Goal: Entertainment & Leisure: Browse casually

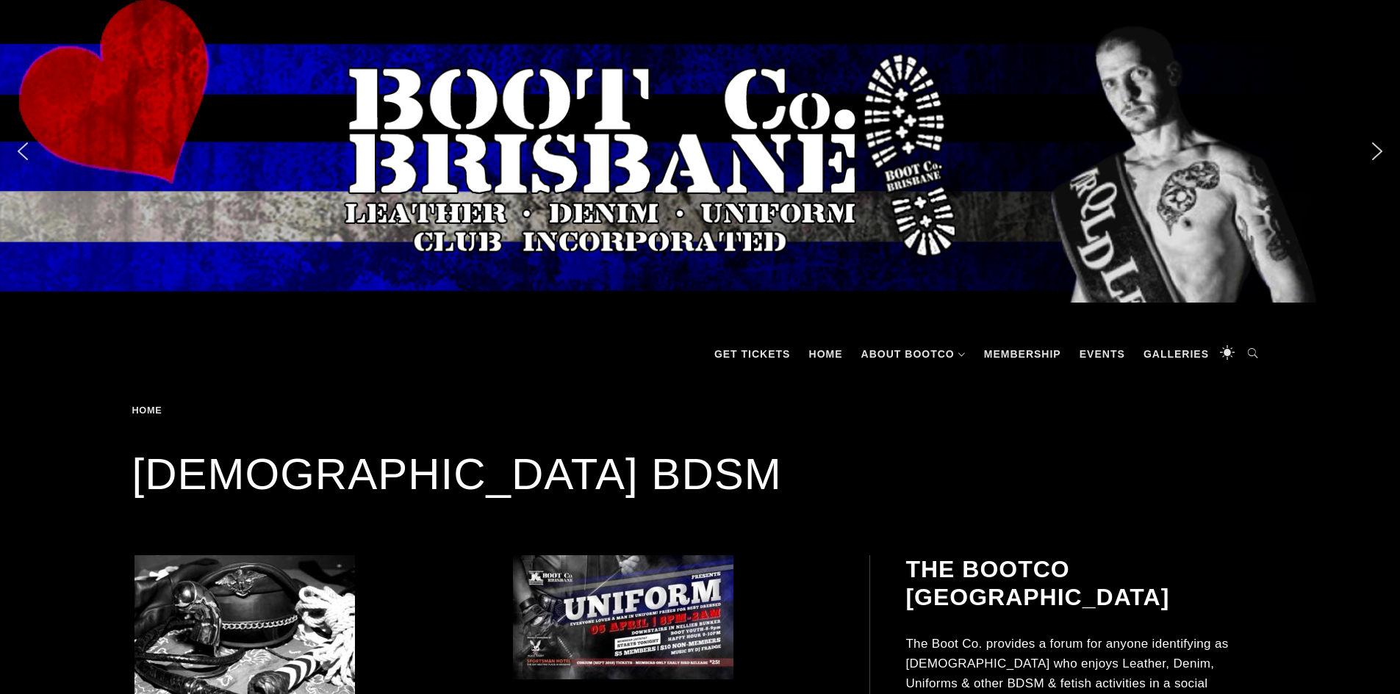
click at [1385, 161] on img "next arrow" at bounding box center [1377, 152] width 24 height 24
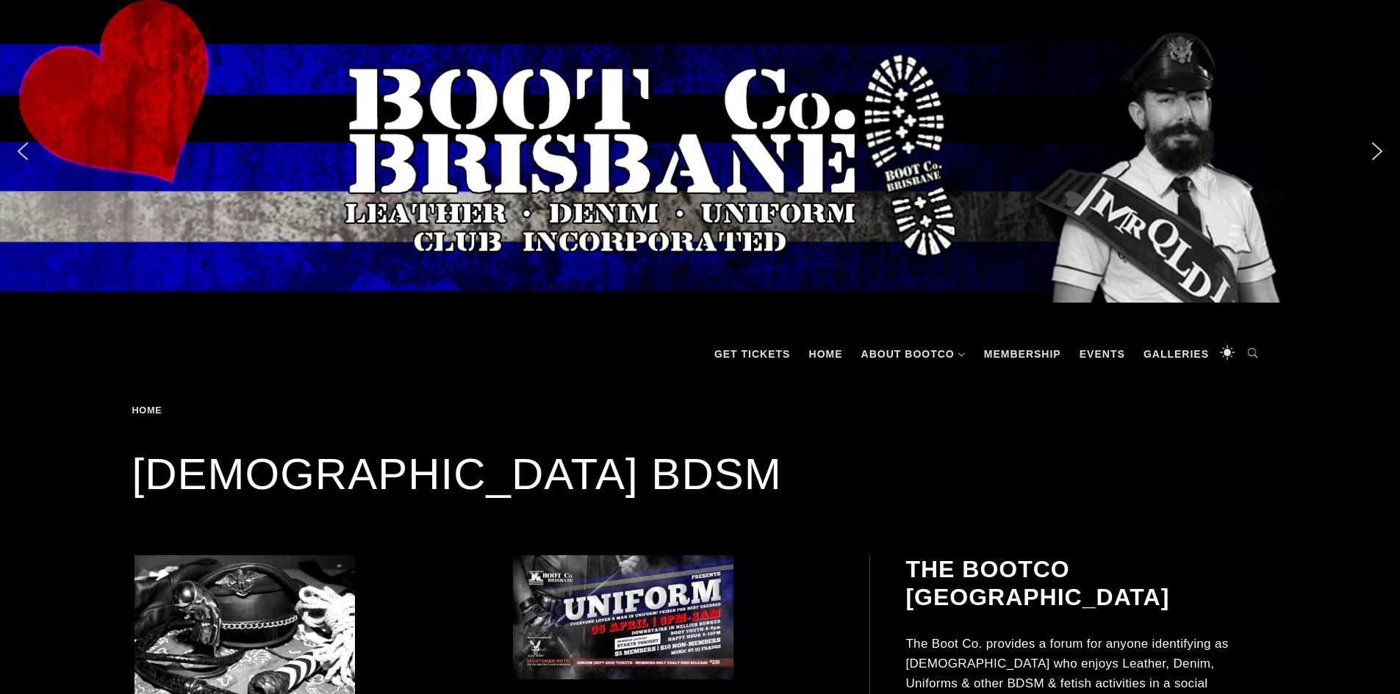
click at [1385, 161] on img "next arrow" at bounding box center [1377, 152] width 24 height 24
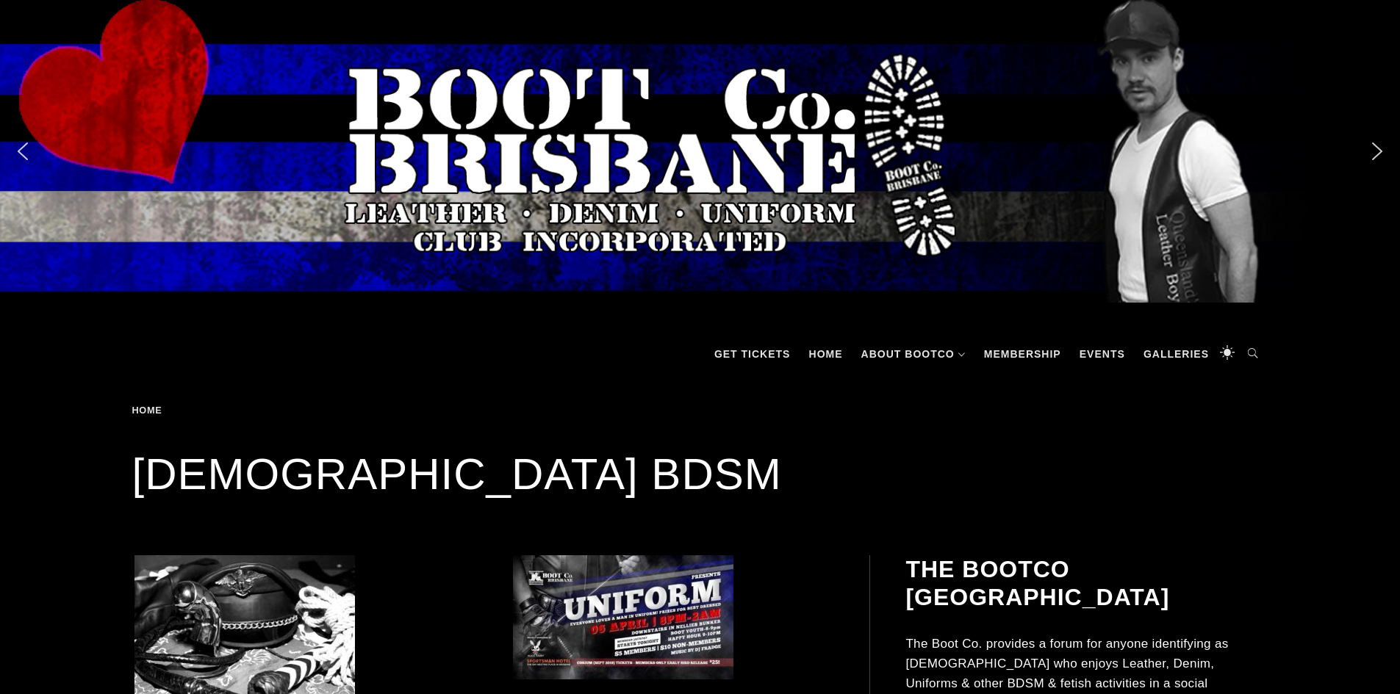
click at [1385, 161] on img "next arrow" at bounding box center [1377, 152] width 24 height 24
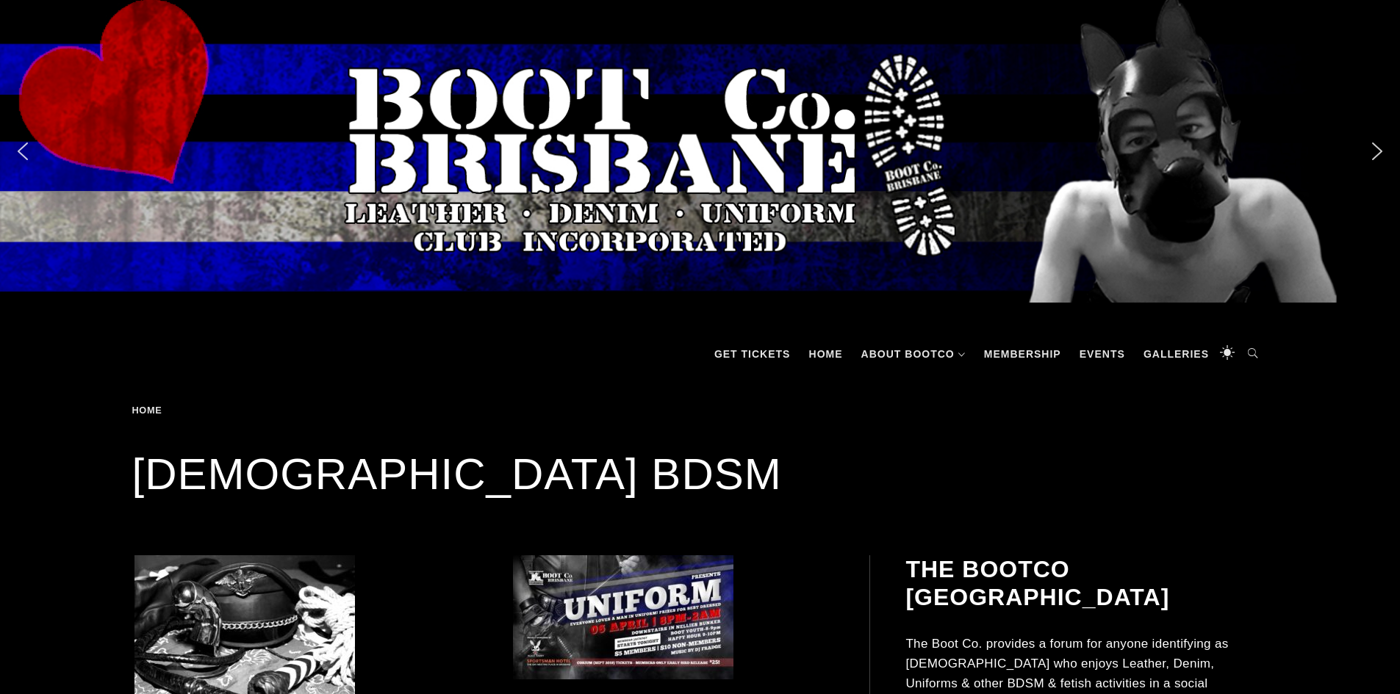
click at [1385, 161] on img "next arrow" at bounding box center [1377, 152] width 24 height 24
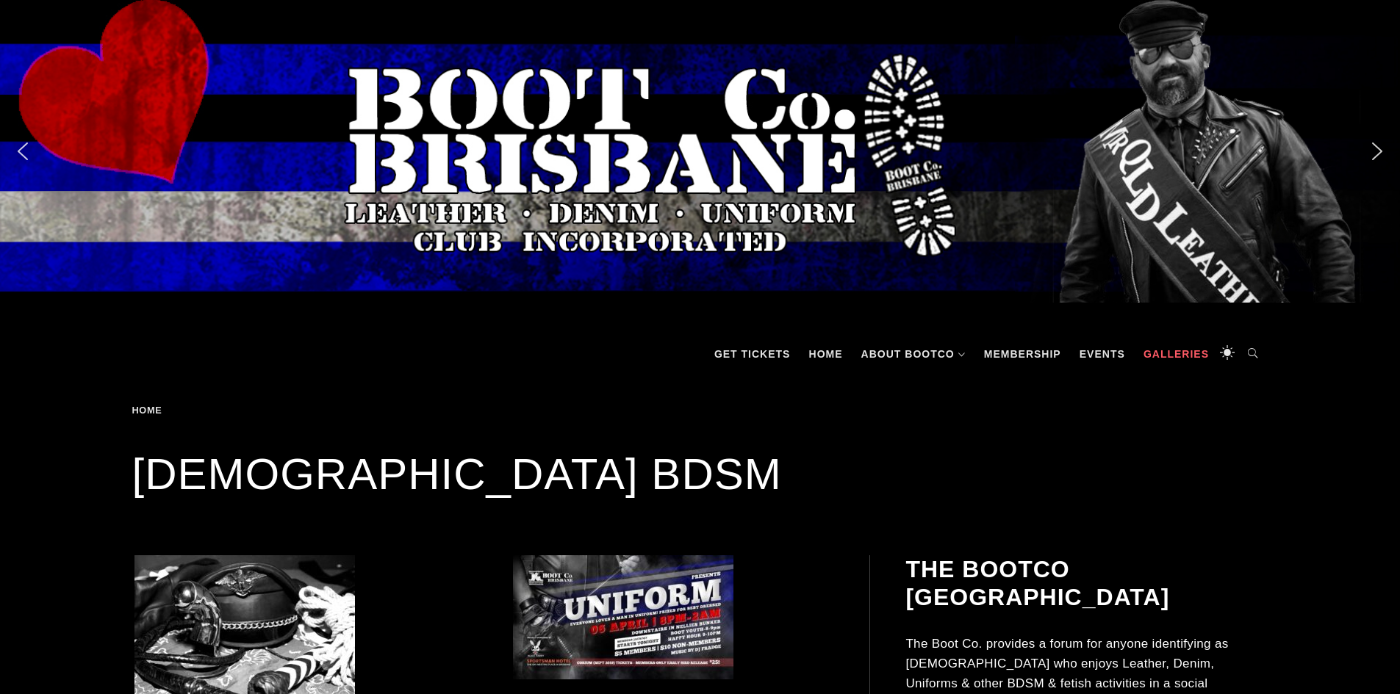
click at [1188, 360] on link "Galleries" at bounding box center [1176, 354] width 80 height 44
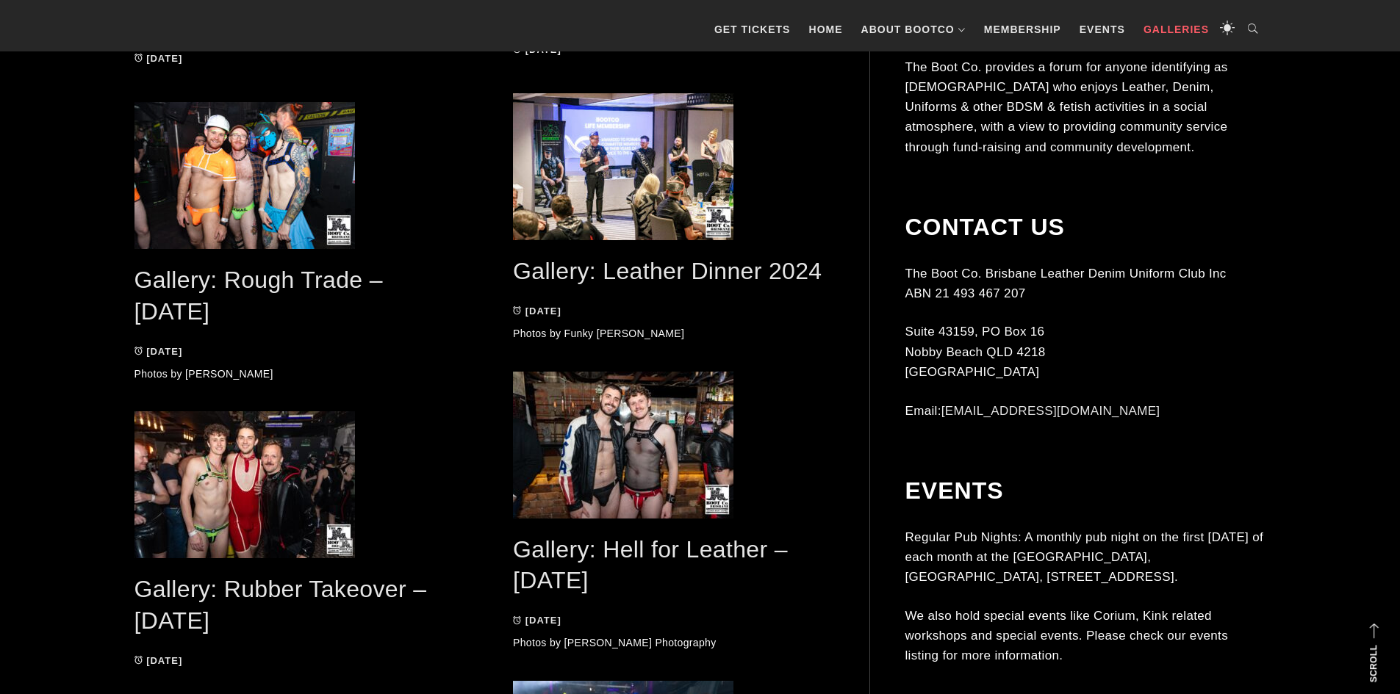
scroll to position [2090, 0]
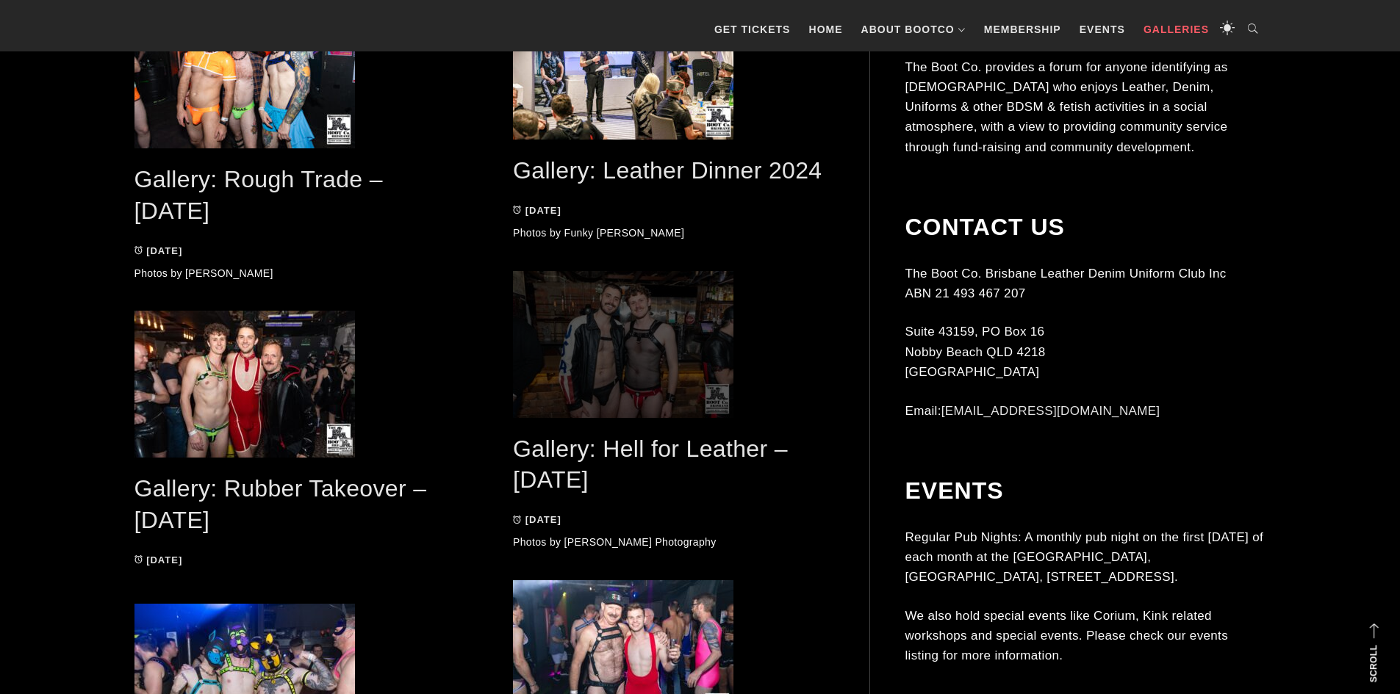
click at [610, 353] on span at bounding box center [673, 344] width 320 height 147
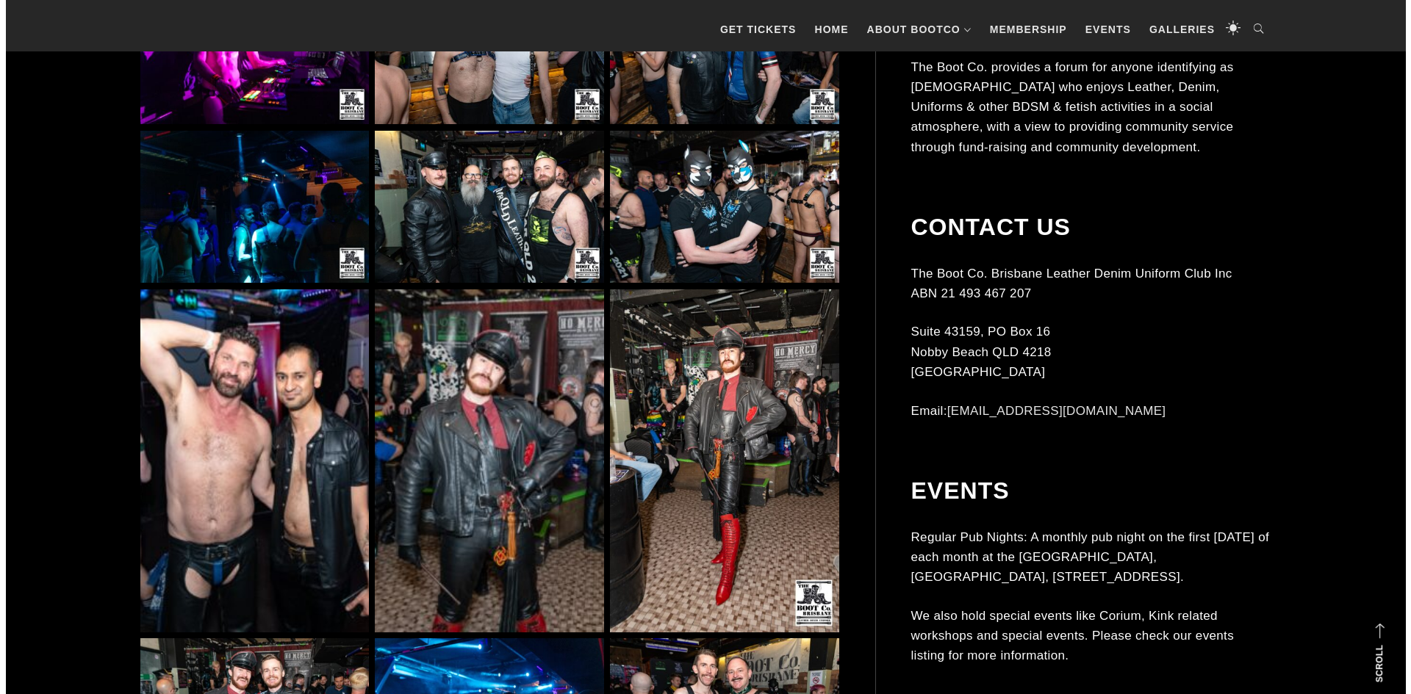
scroll to position [1648, 0]
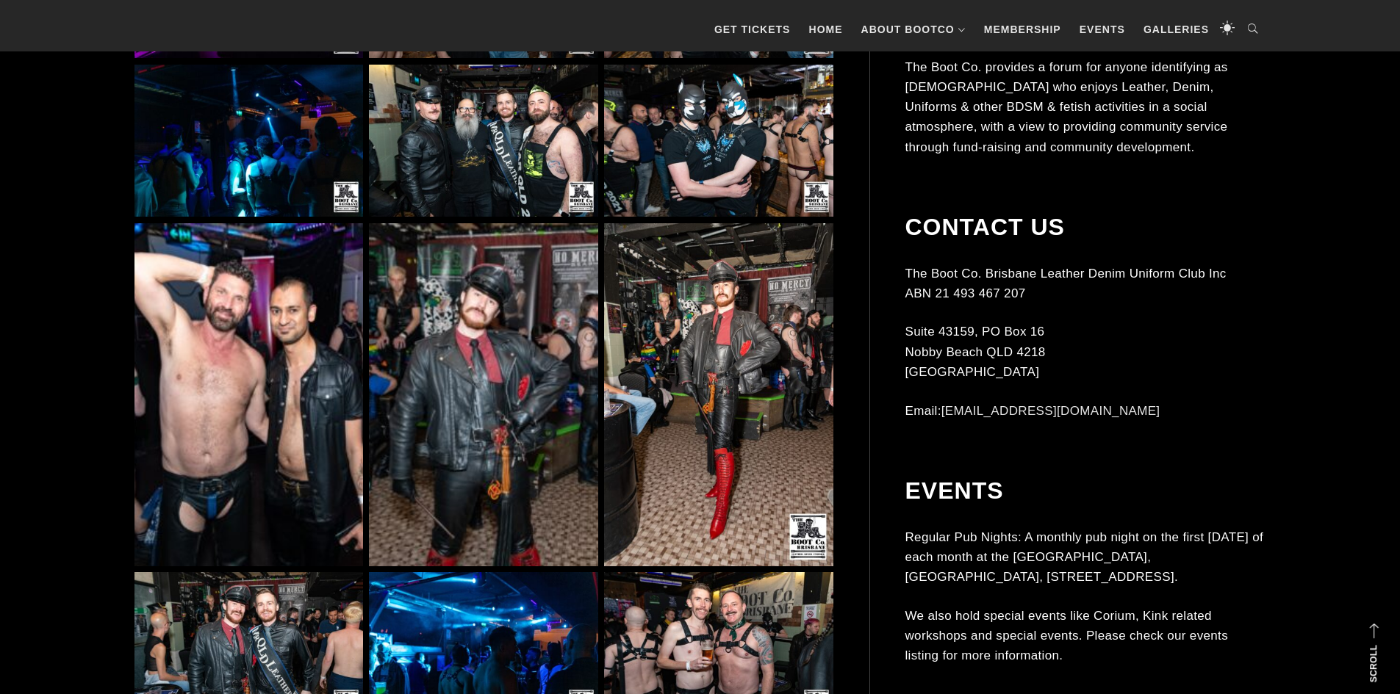
click at [264, 416] on img at bounding box center [248, 394] width 229 height 343
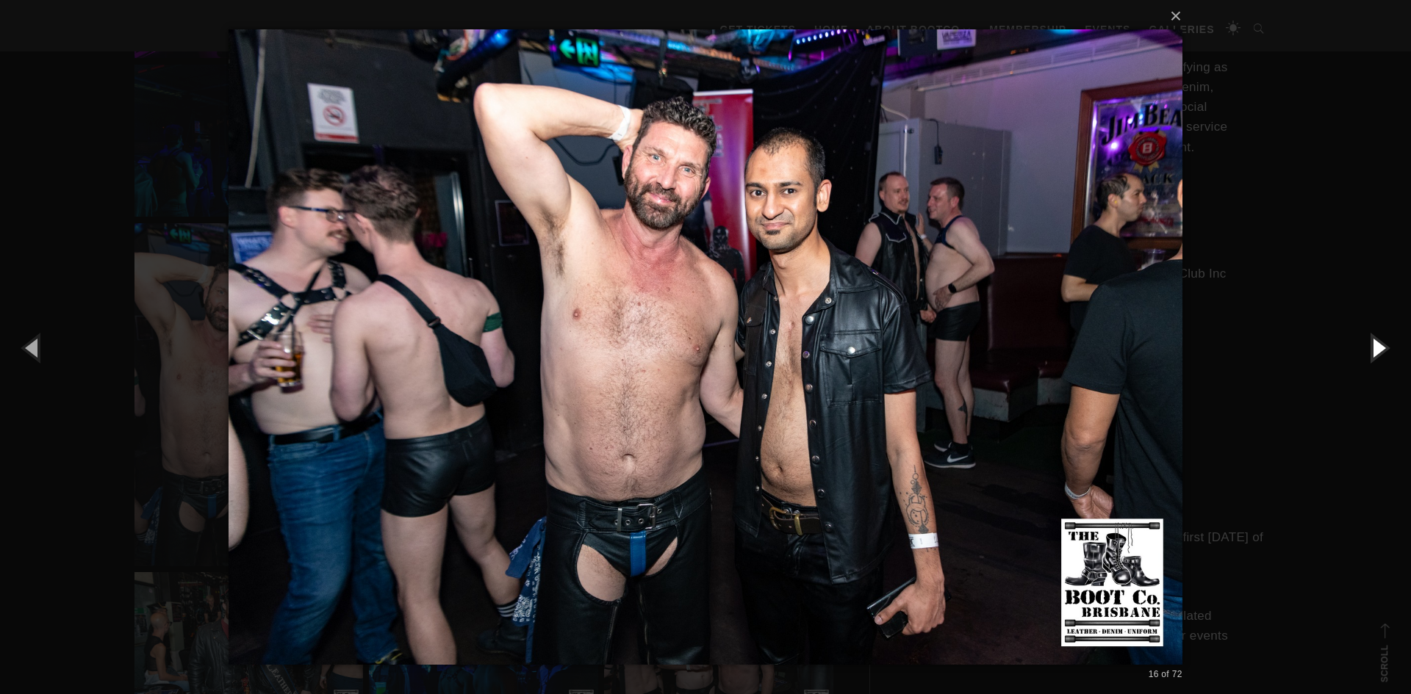
click at [1382, 351] on button "button" at bounding box center [1378, 347] width 66 height 81
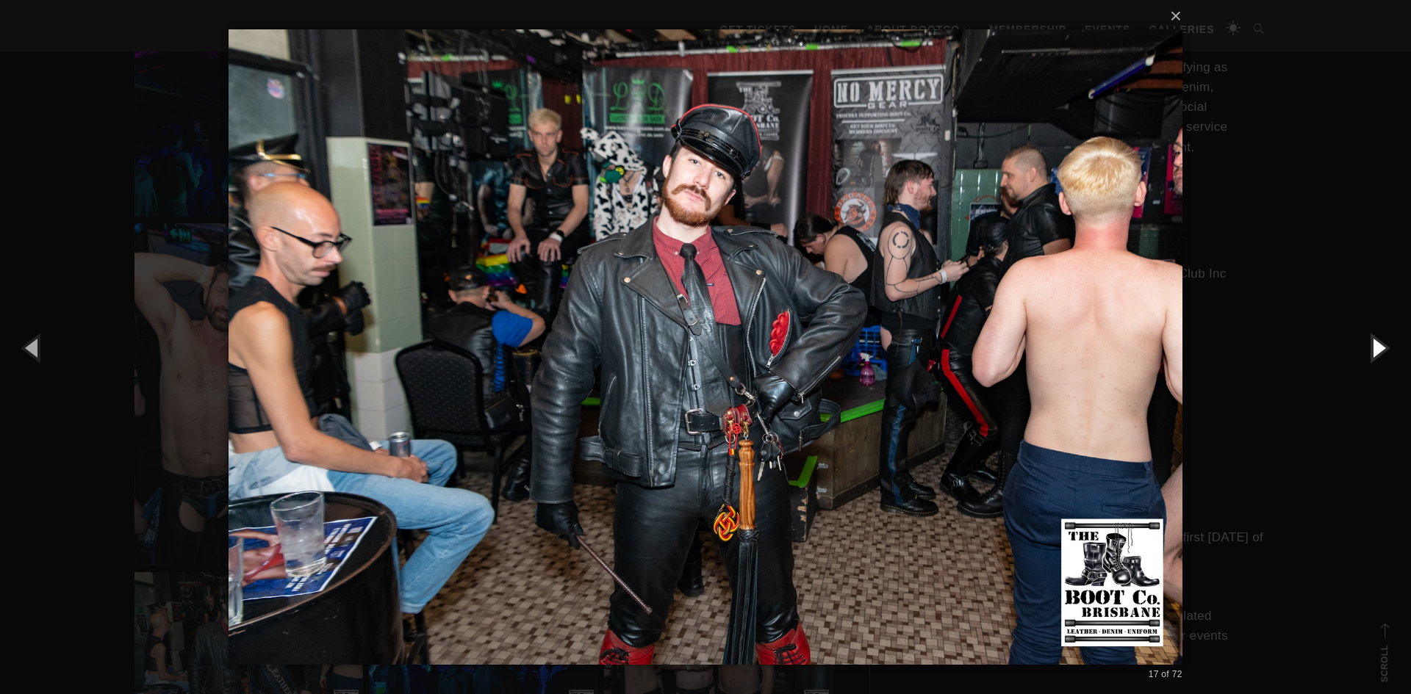
click at [1382, 351] on button "button" at bounding box center [1378, 347] width 66 height 81
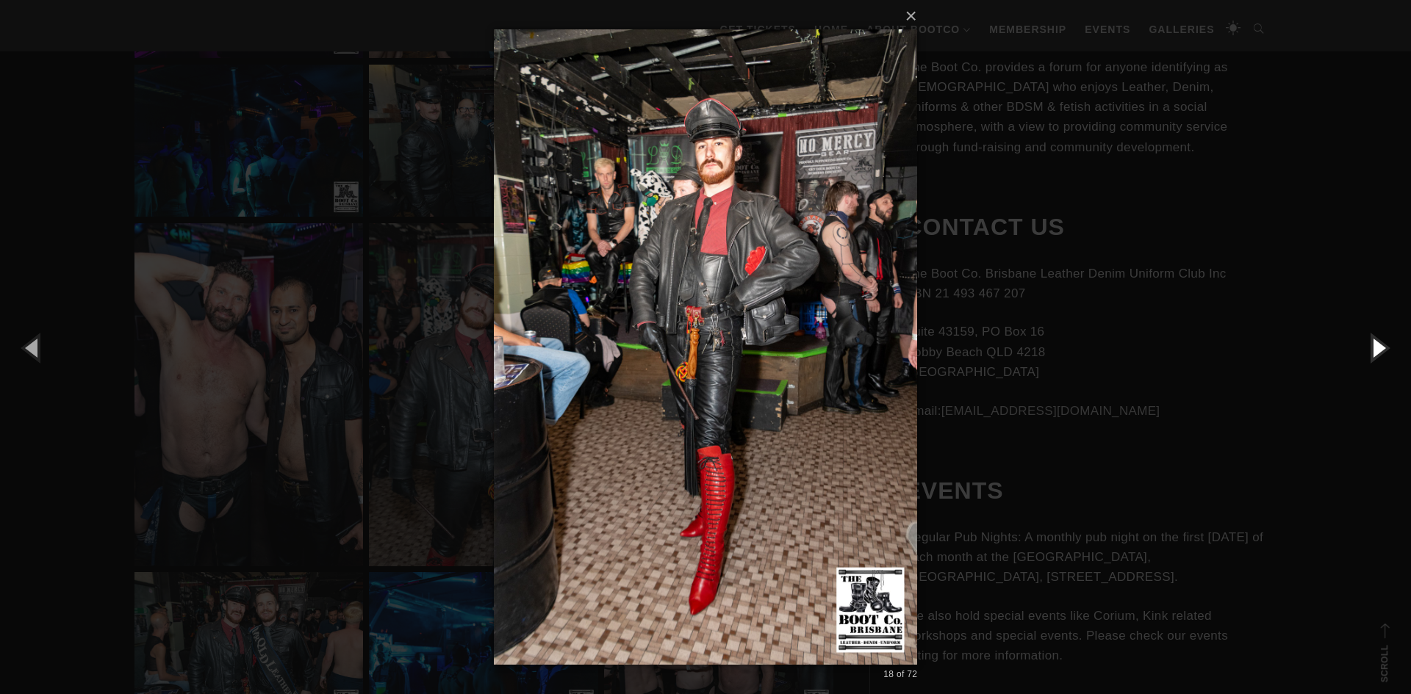
click at [1382, 351] on button "button" at bounding box center [1378, 347] width 66 height 81
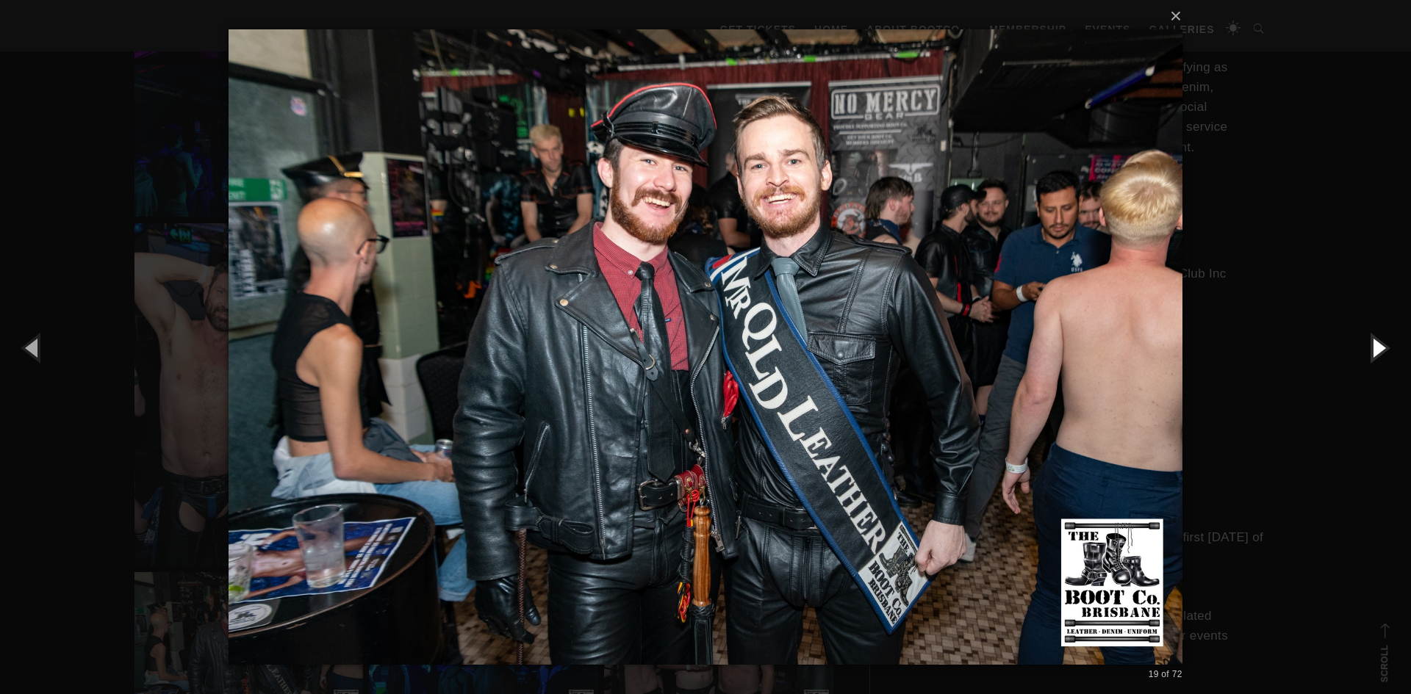
click at [1382, 351] on button "button" at bounding box center [1378, 347] width 66 height 81
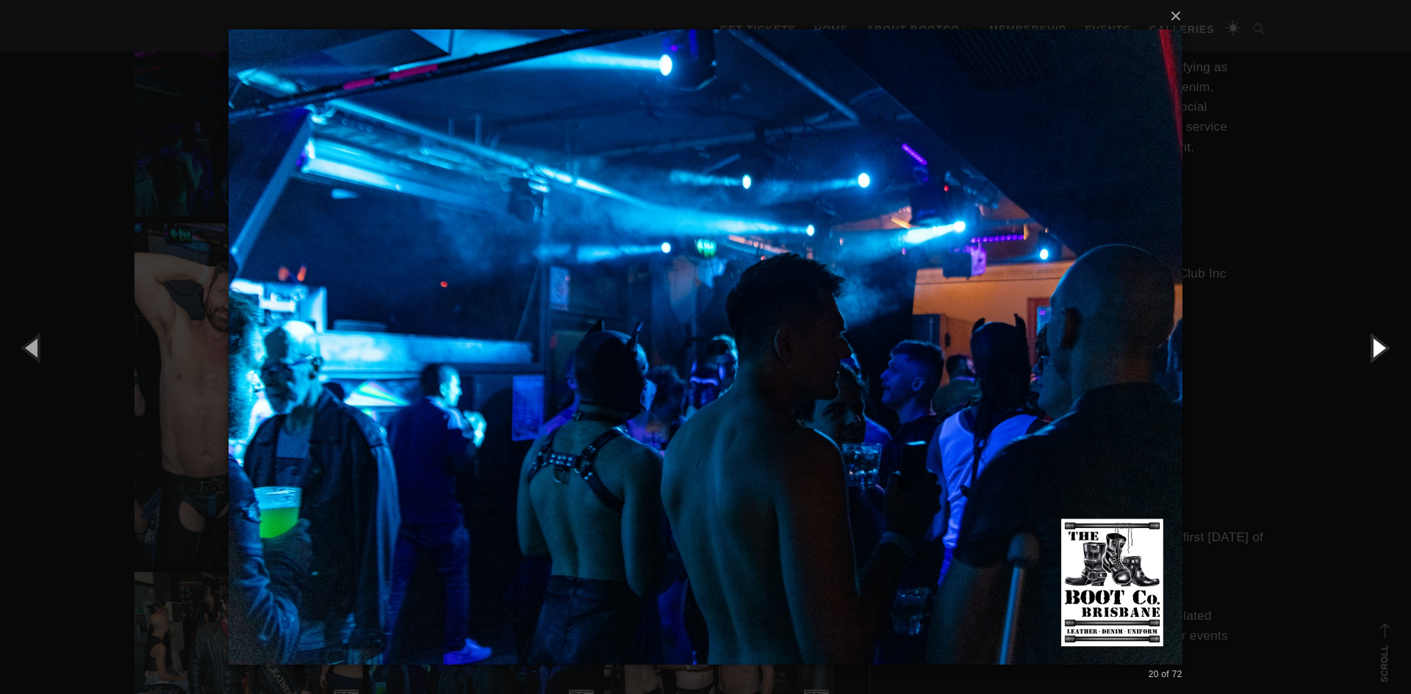
click at [1382, 351] on button "button" at bounding box center [1378, 347] width 66 height 81
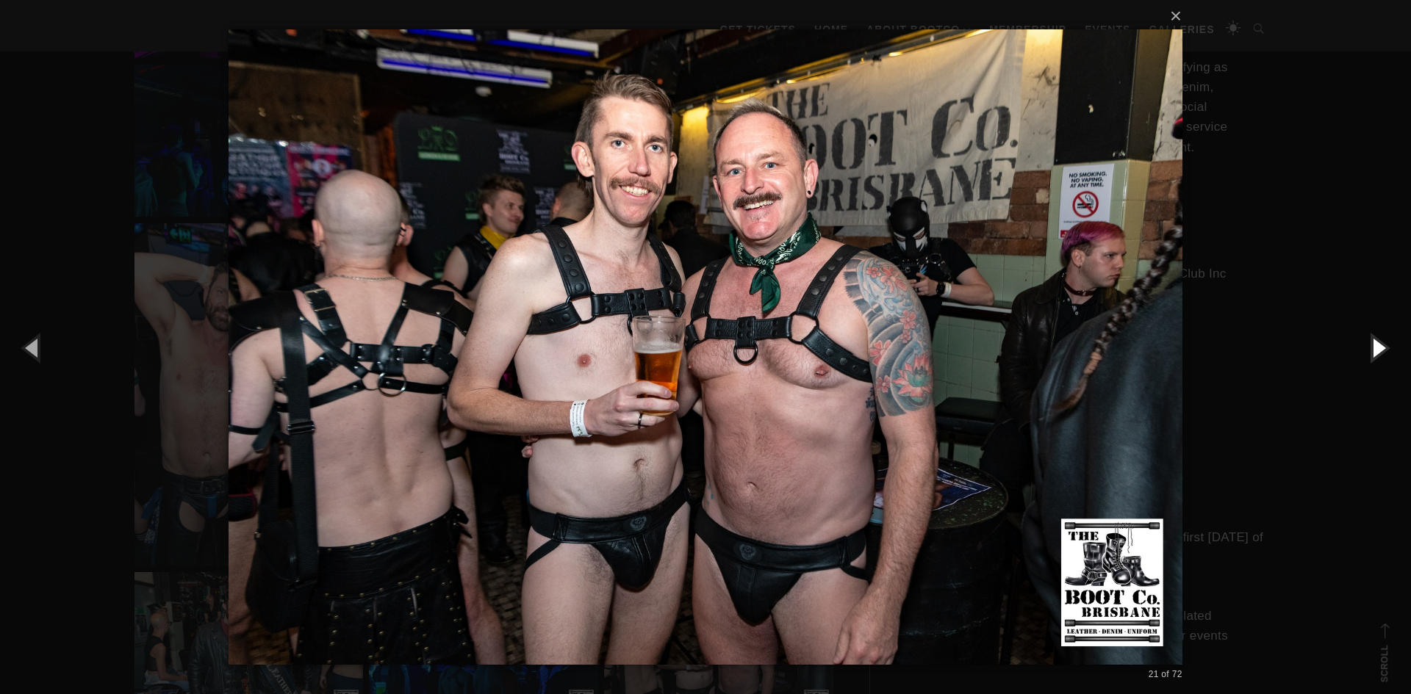
click at [1382, 351] on button "button" at bounding box center [1378, 347] width 66 height 81
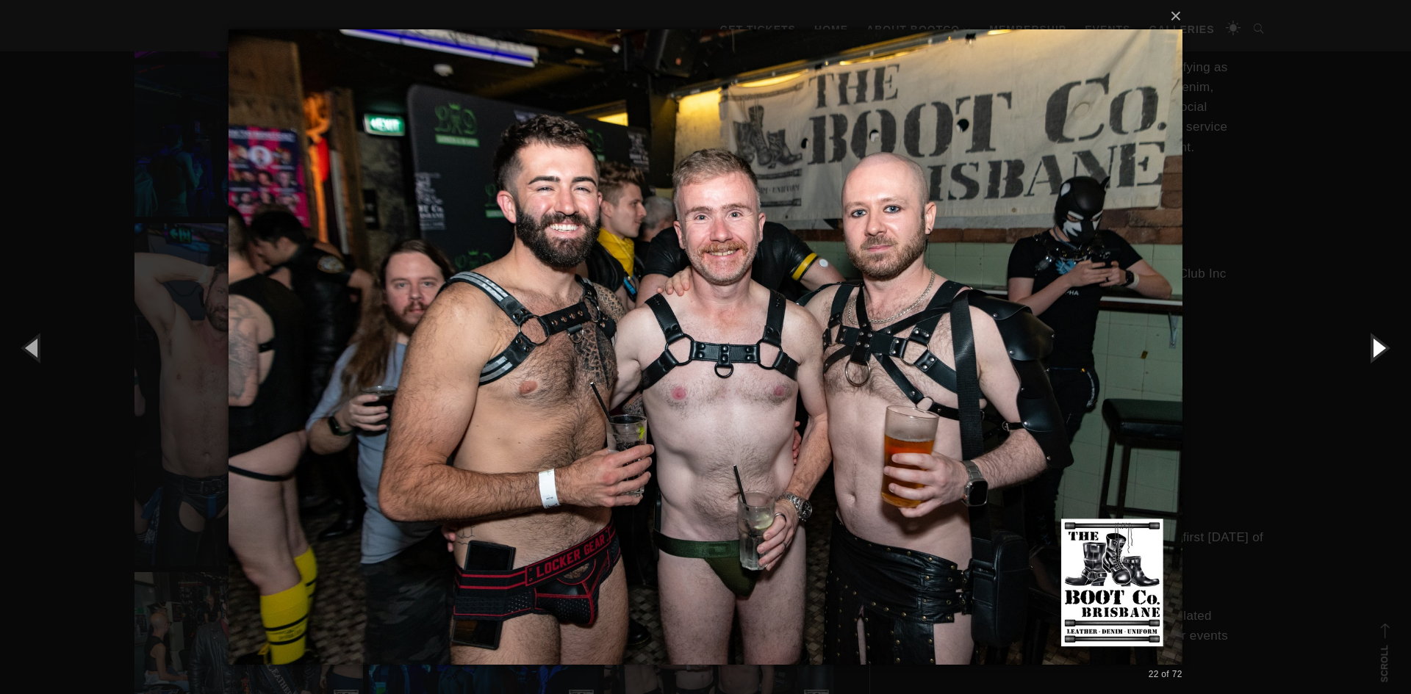
click at [1382, 351] on button "button" at bounding box center [1378, 347] width 66 height 81
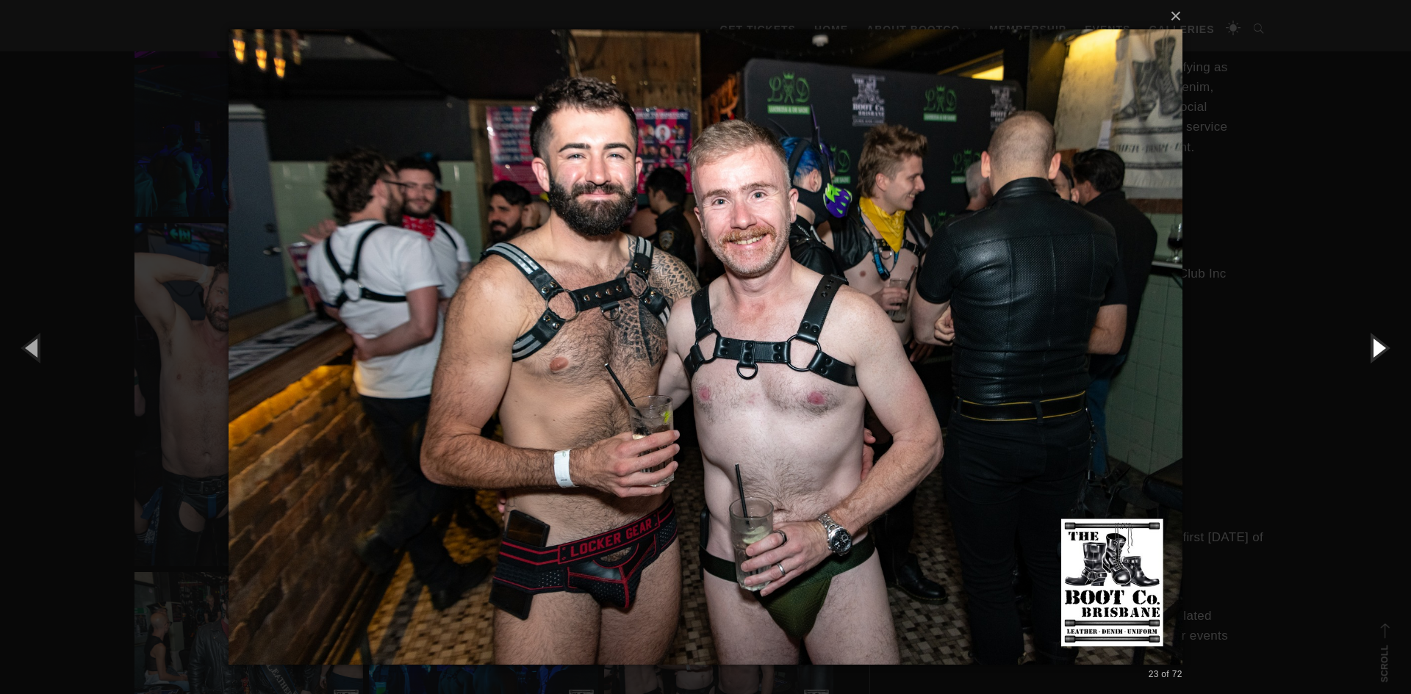
click at [1382, 351] on button "button" at bounding box center [1378, 347] width 66 height 81
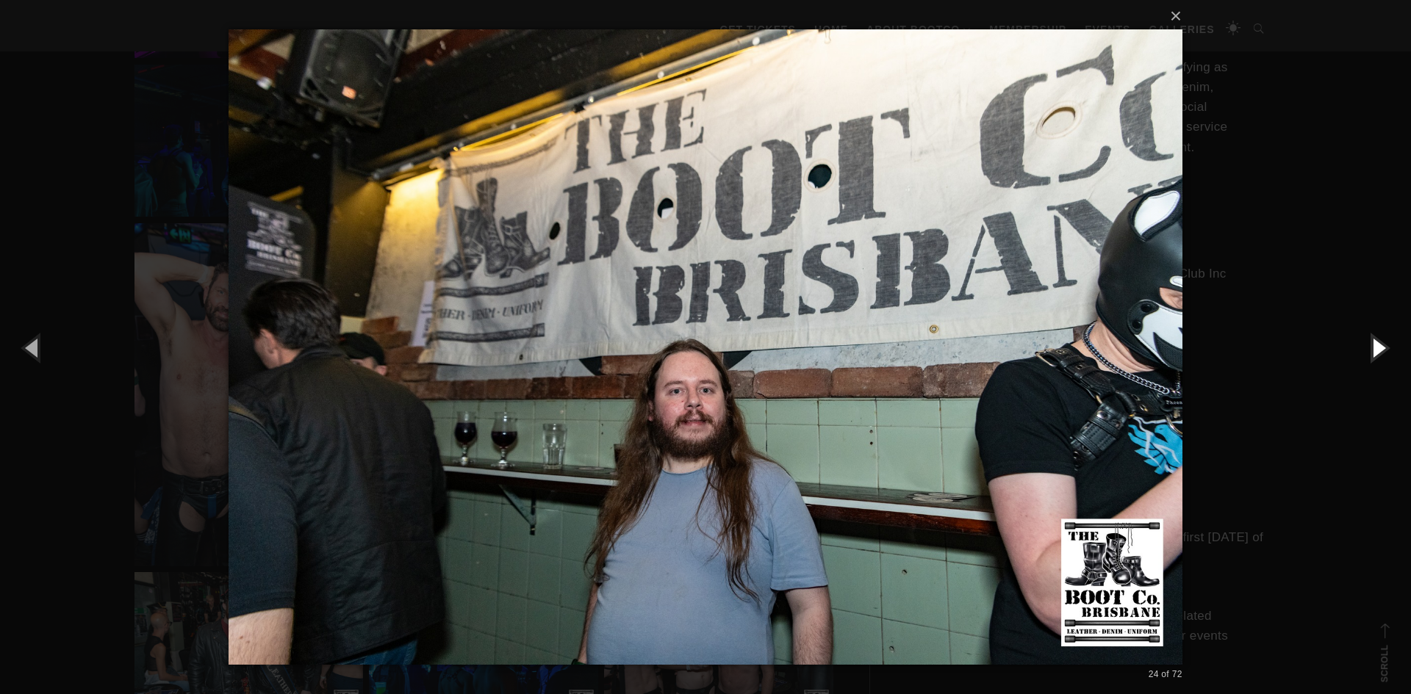
click at [1382, 351] on button "button" at bounding box center [1378, 347] width 66 height 81
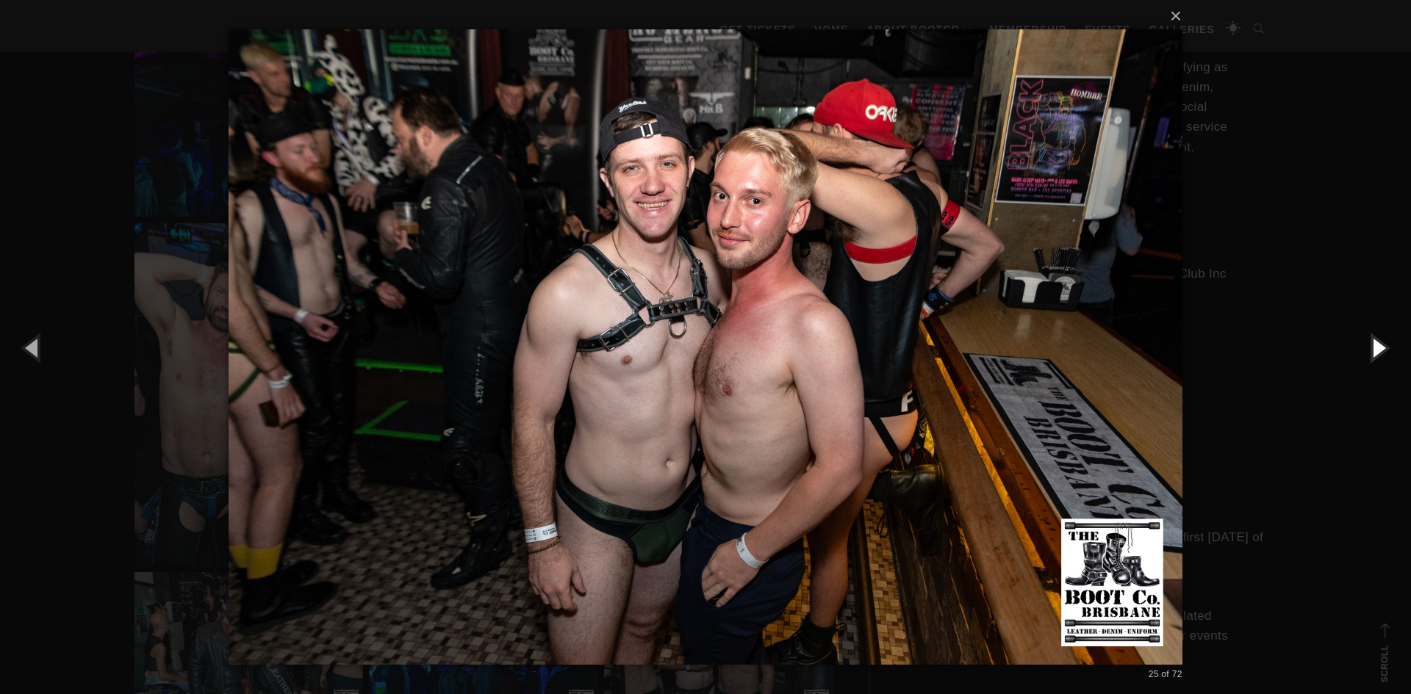
click at [1382, 351] on button "button" at bounding box center [1378, 347] width 66 height 81
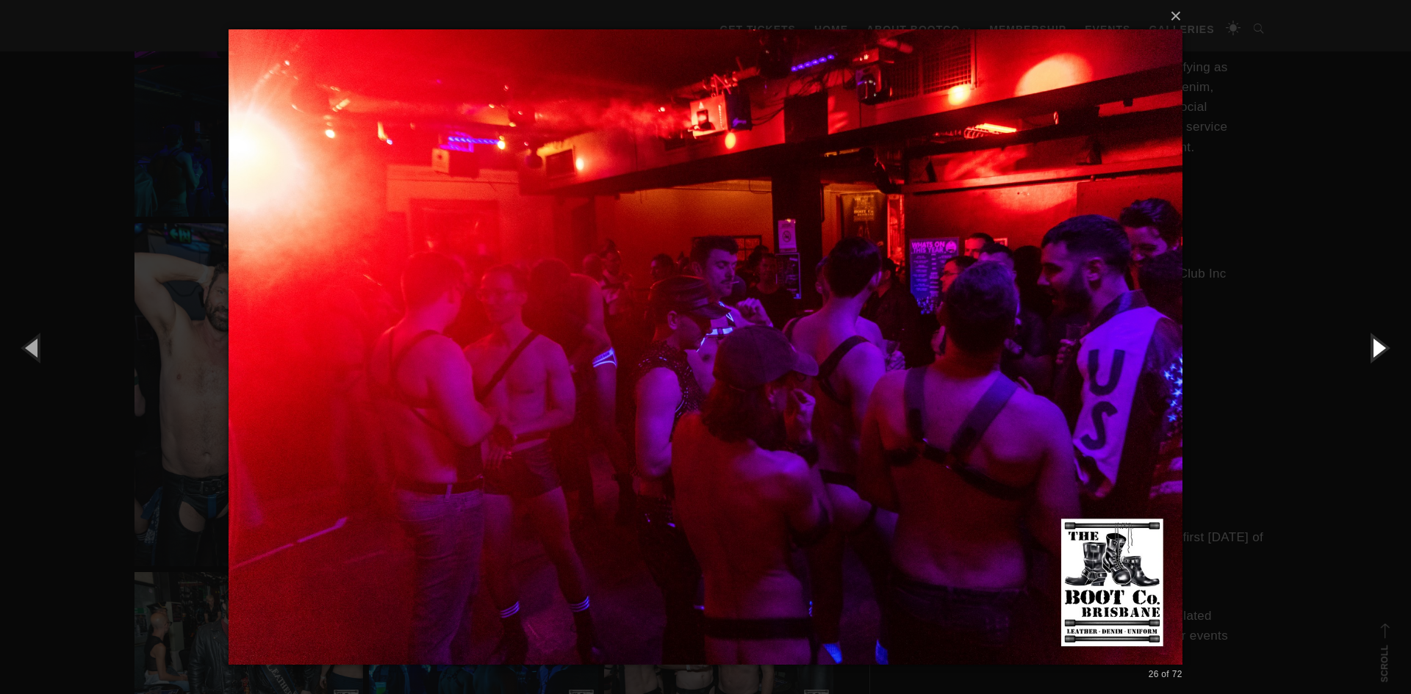
click at [1382, 351] on button "button" at bounding box center [1378, 347] width 66 height 81
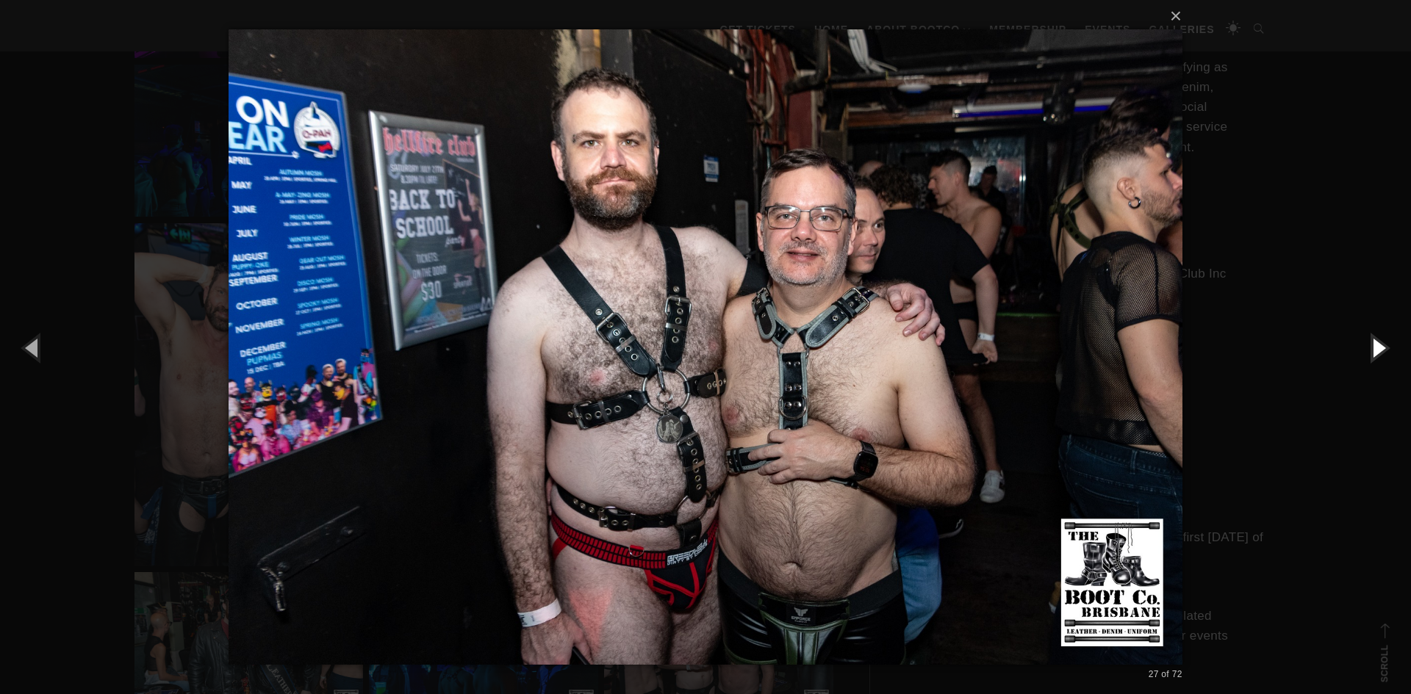
click at [1382, 351] on button "button" at bounding box center [1378, 347] width 66 height 81
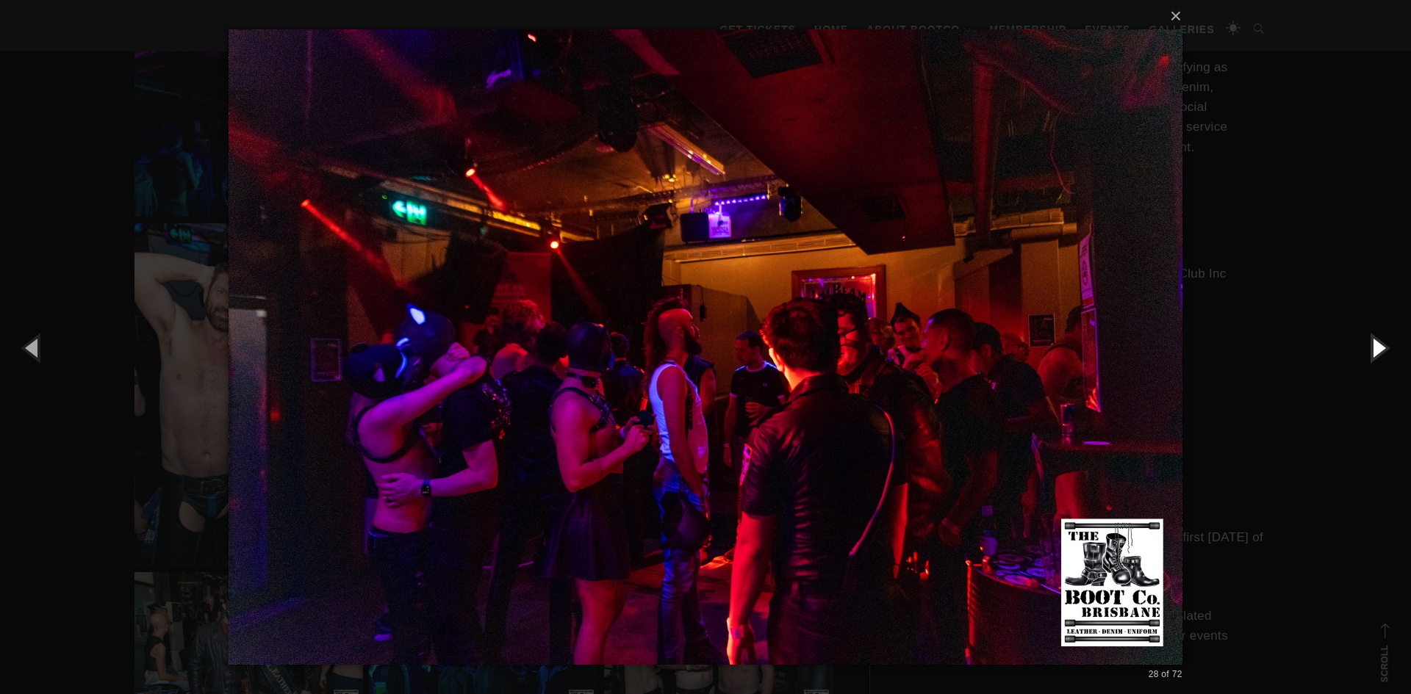
click at [1382, 351] on button "button" at bounding box center [1378, 347] width 66 height 81
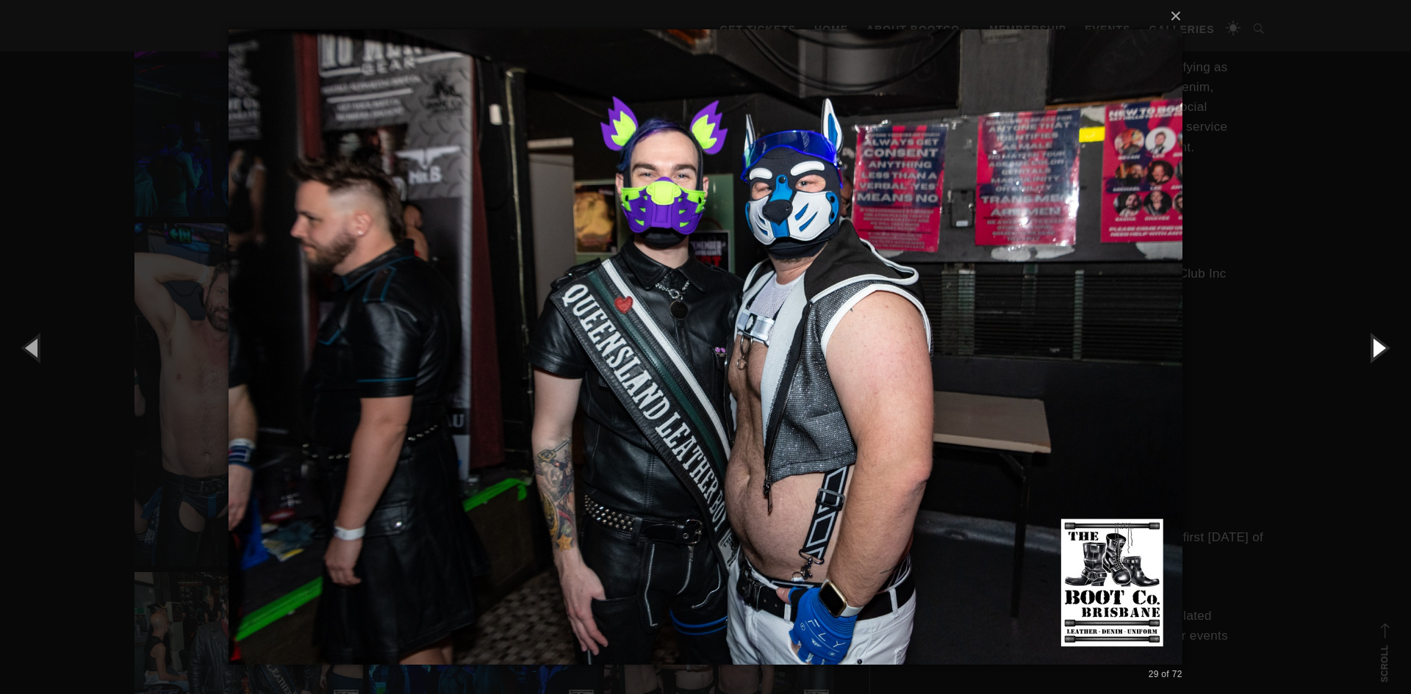
click at [1382, 351] on button "button" at bounding box center [1378, 347] width 66 height 81
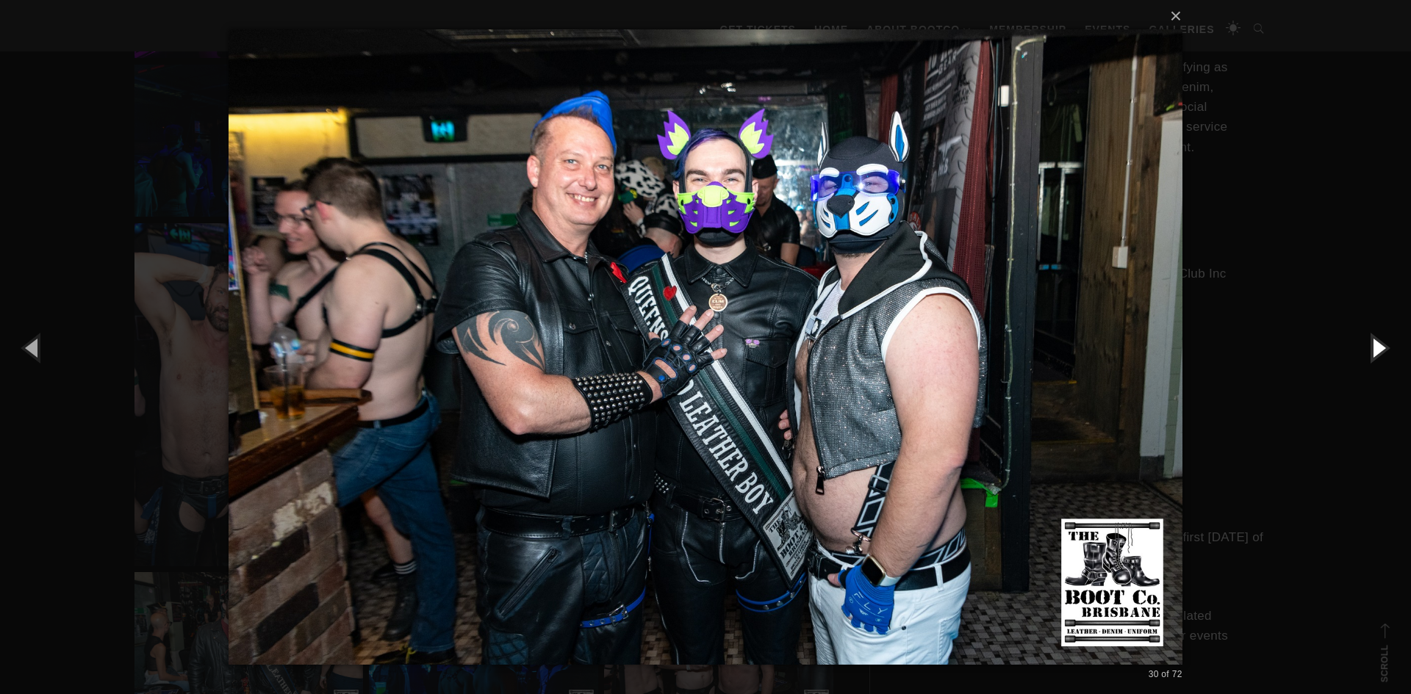
click at [1382, 351] on button "button" at bounding box center [1378, 347] width 66 height 81
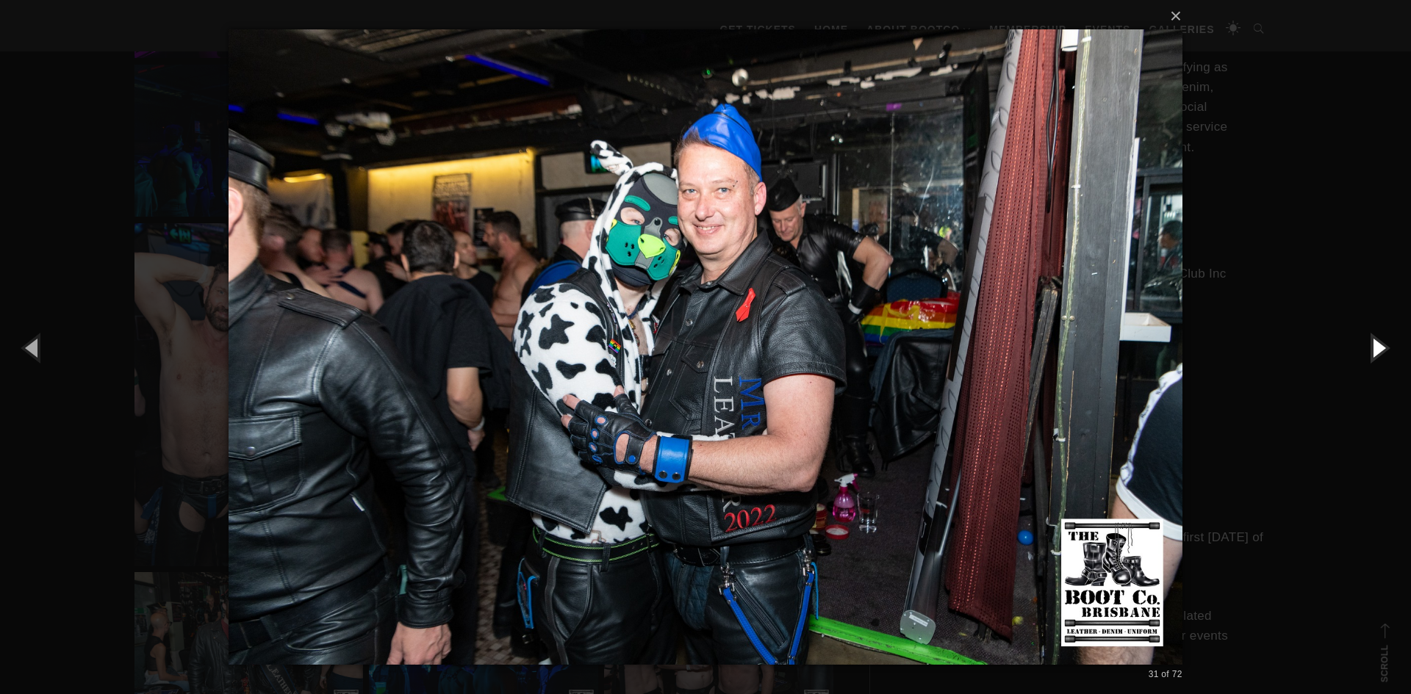
click at [1381, 351] on button "button" at bounding box center [1378, 347] width 66 height 81
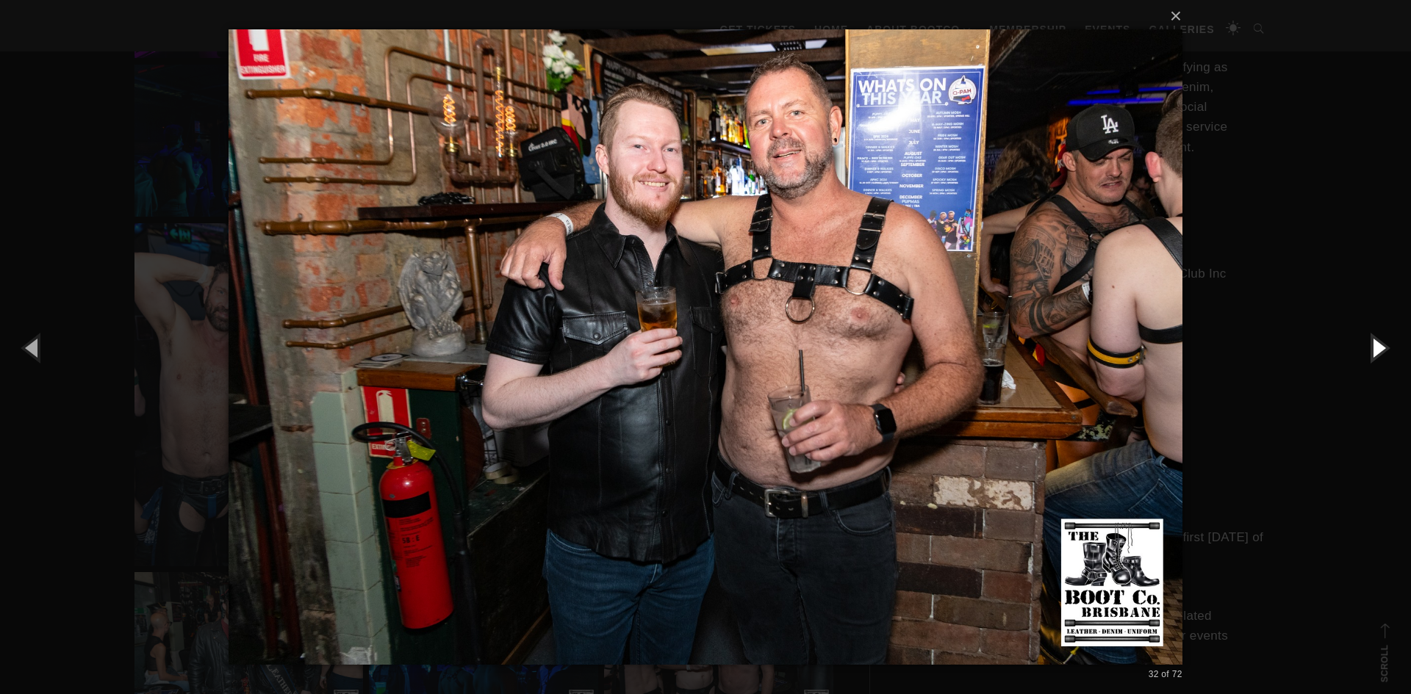
click at [1380, 351] on button "button" at bounding box center [1378, 347] width 66 height 81
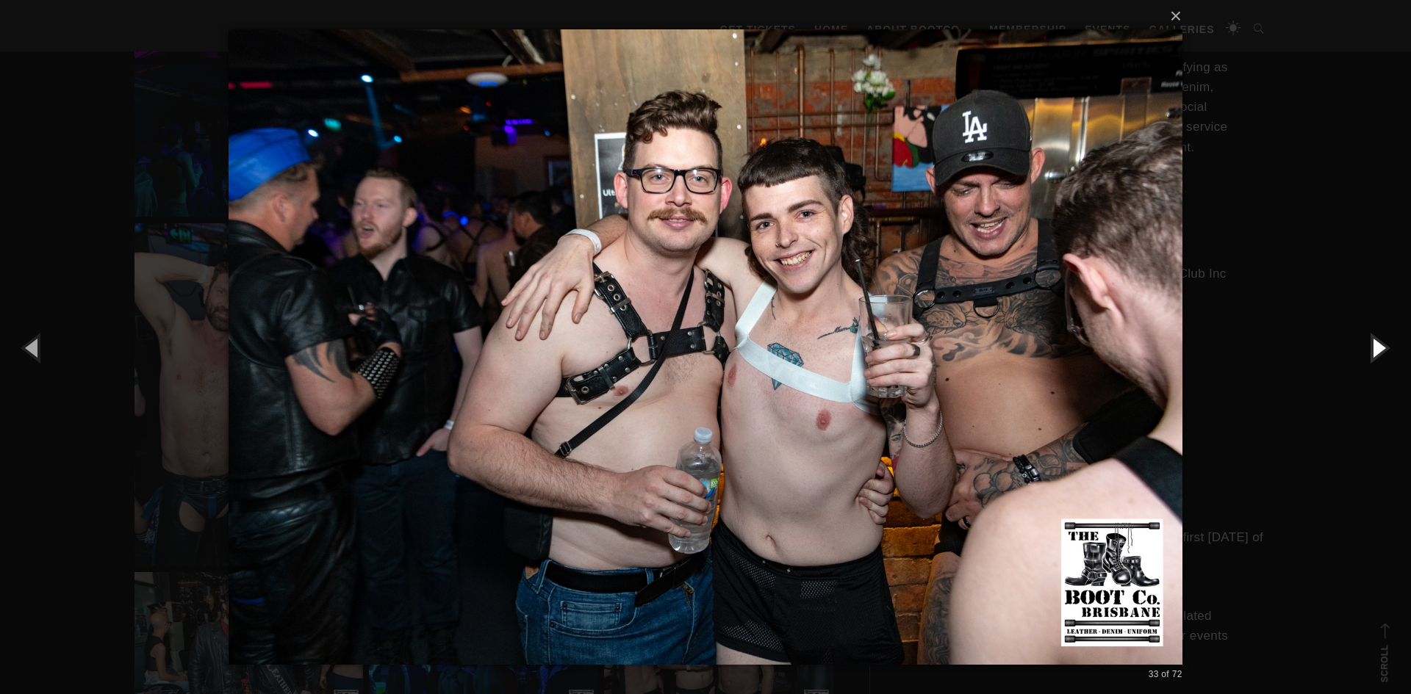
click at [1380, 351] on button "button" at bounding box center [1378, 347] width 66 height 81
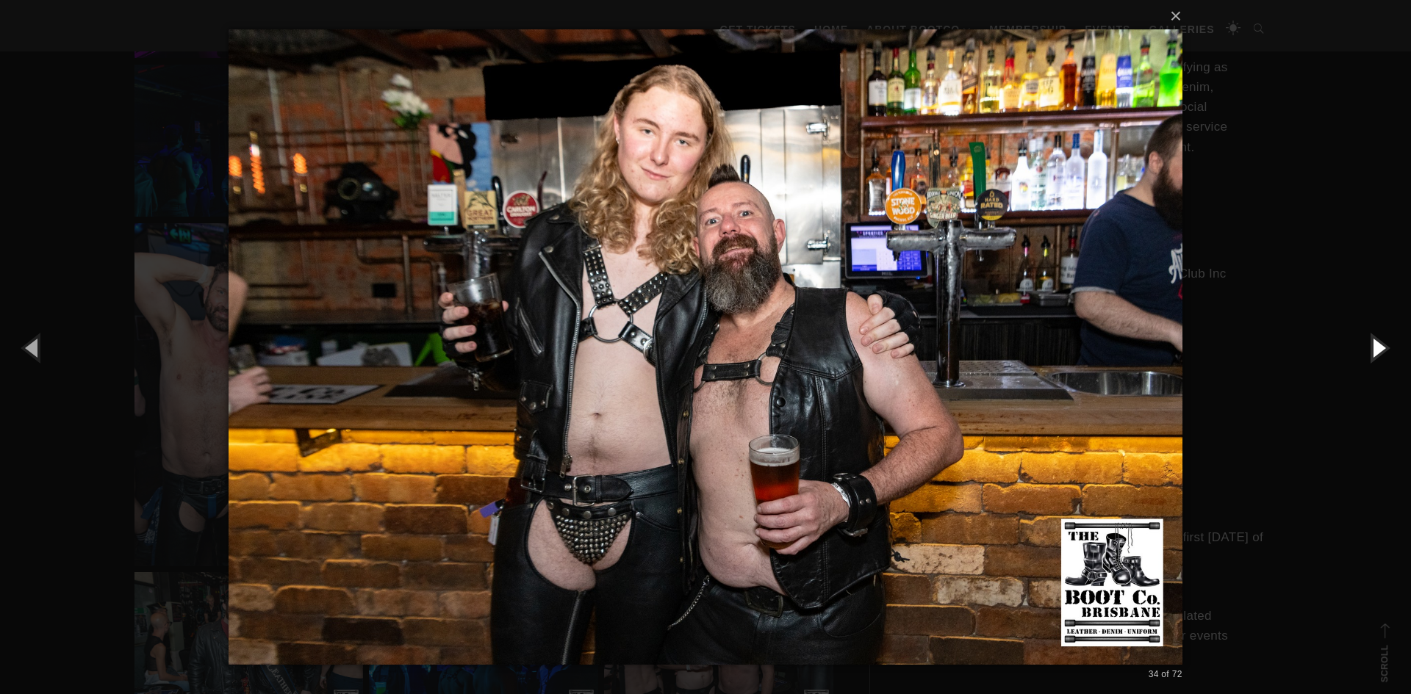
click at [1380, 351] on button "button" at bounding box center [1378, 347] width 66 height 81
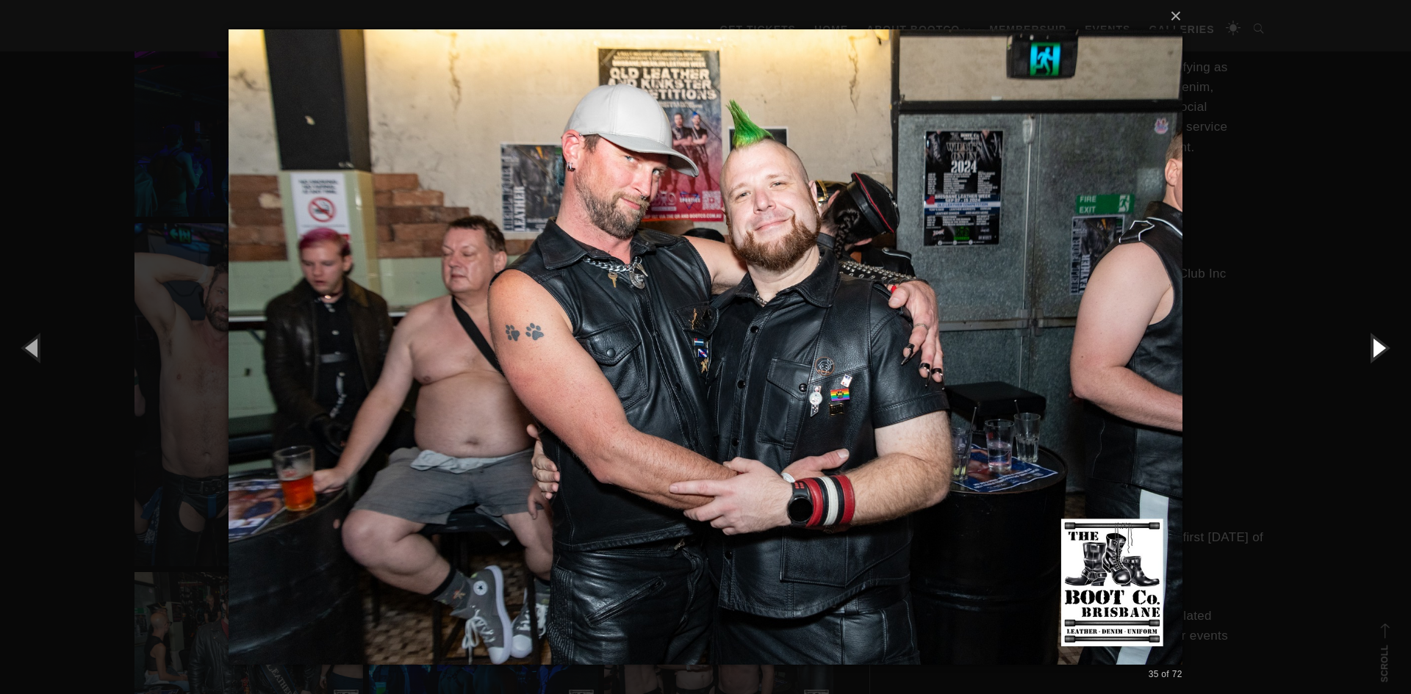
click at [1380, 351] on button "button" at bounding box center [1378, 347] width 66 height 81
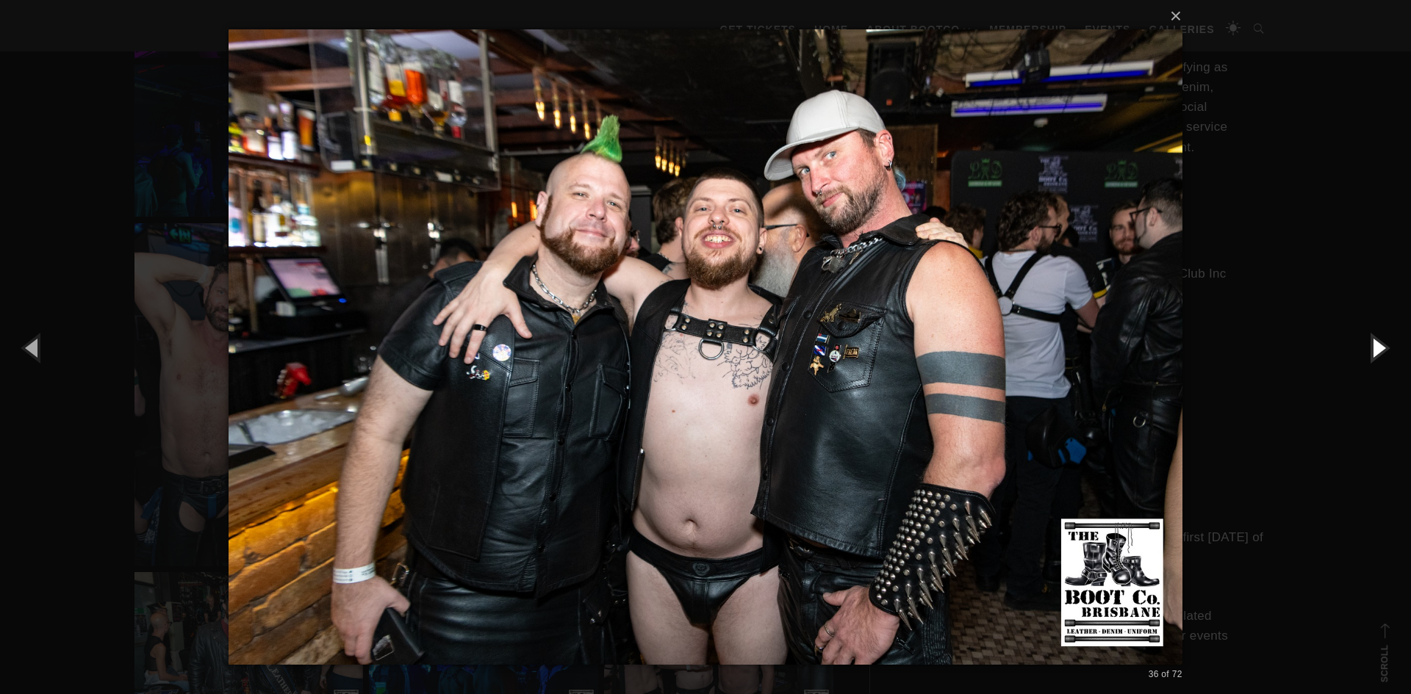
click at [1380, 351] on button "button" at bounding box center [1378, 347] width 66 height 81
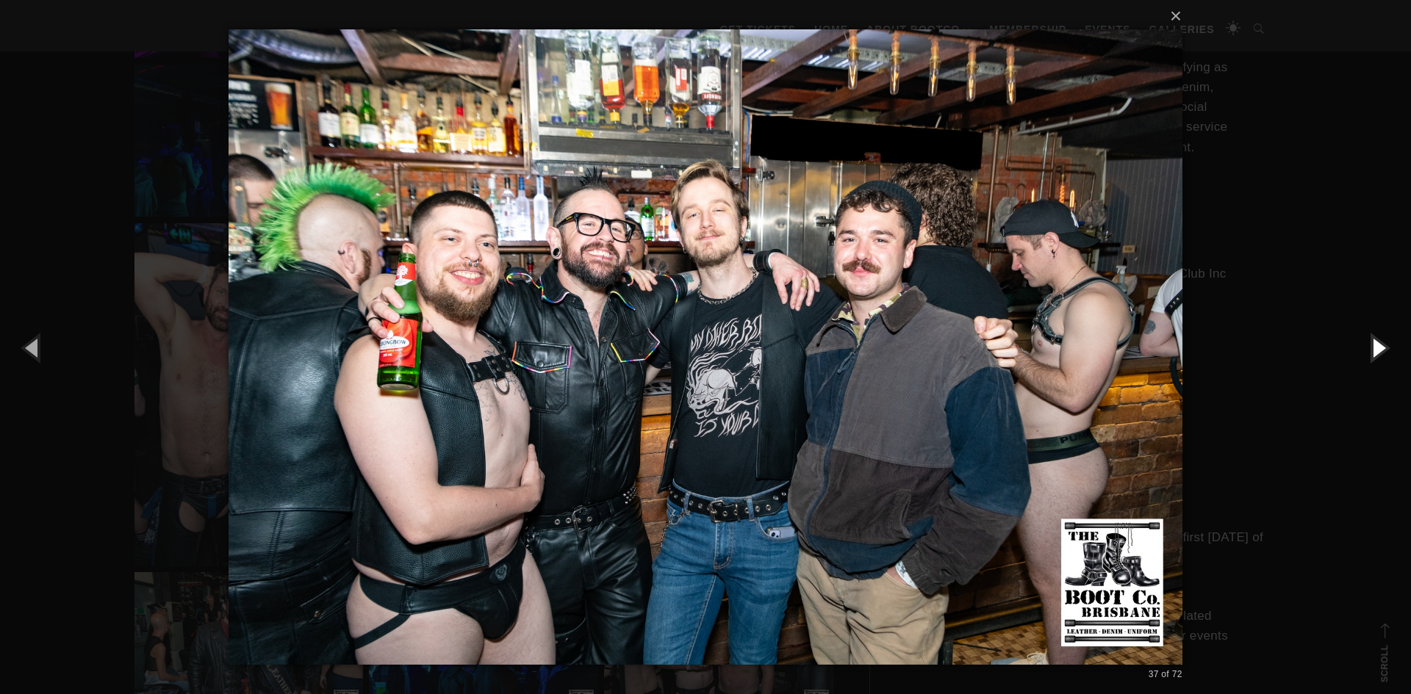
click at [1380, 351] on button "button" at bounding box center [1378, 347] width 66 height 81
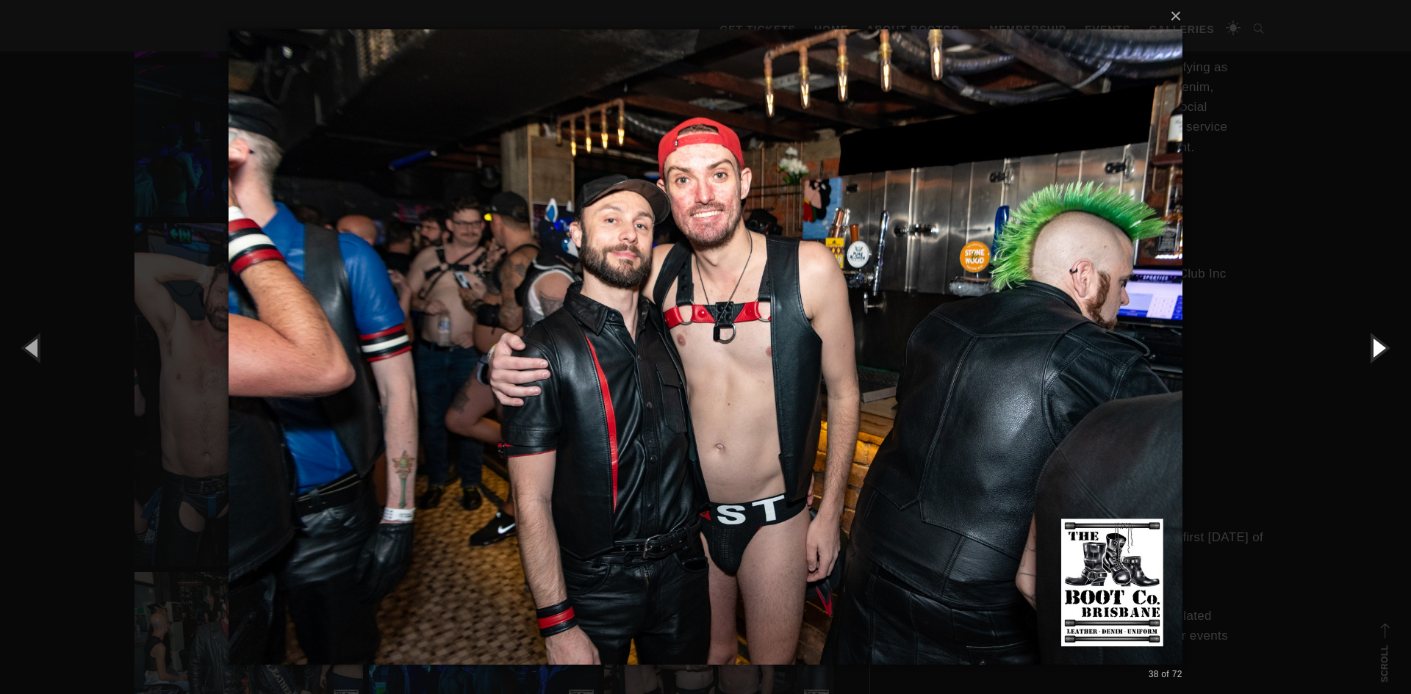
click at [1380, 351] on button "button" at bounding box center [1378, 347] width 66 height 81
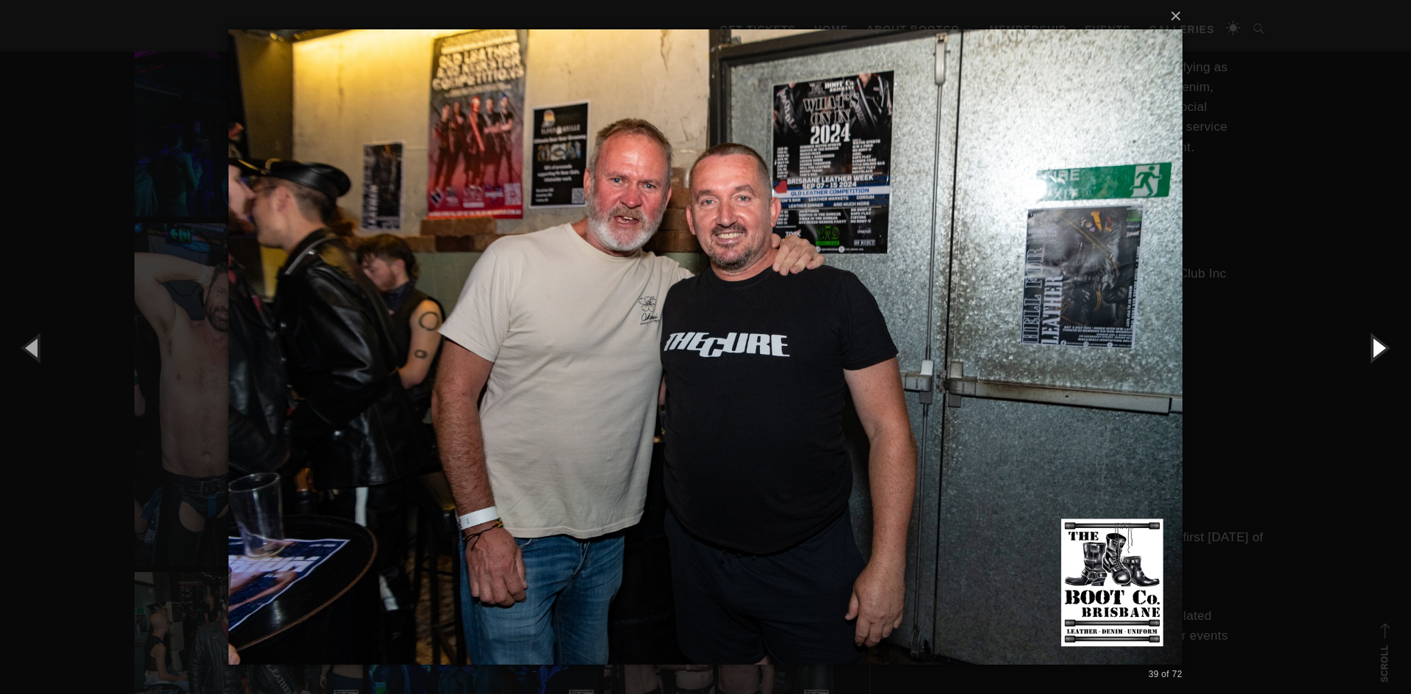
click at [1380, 351] on button "button" at bounding box center [1378, 347] width 66 height 81
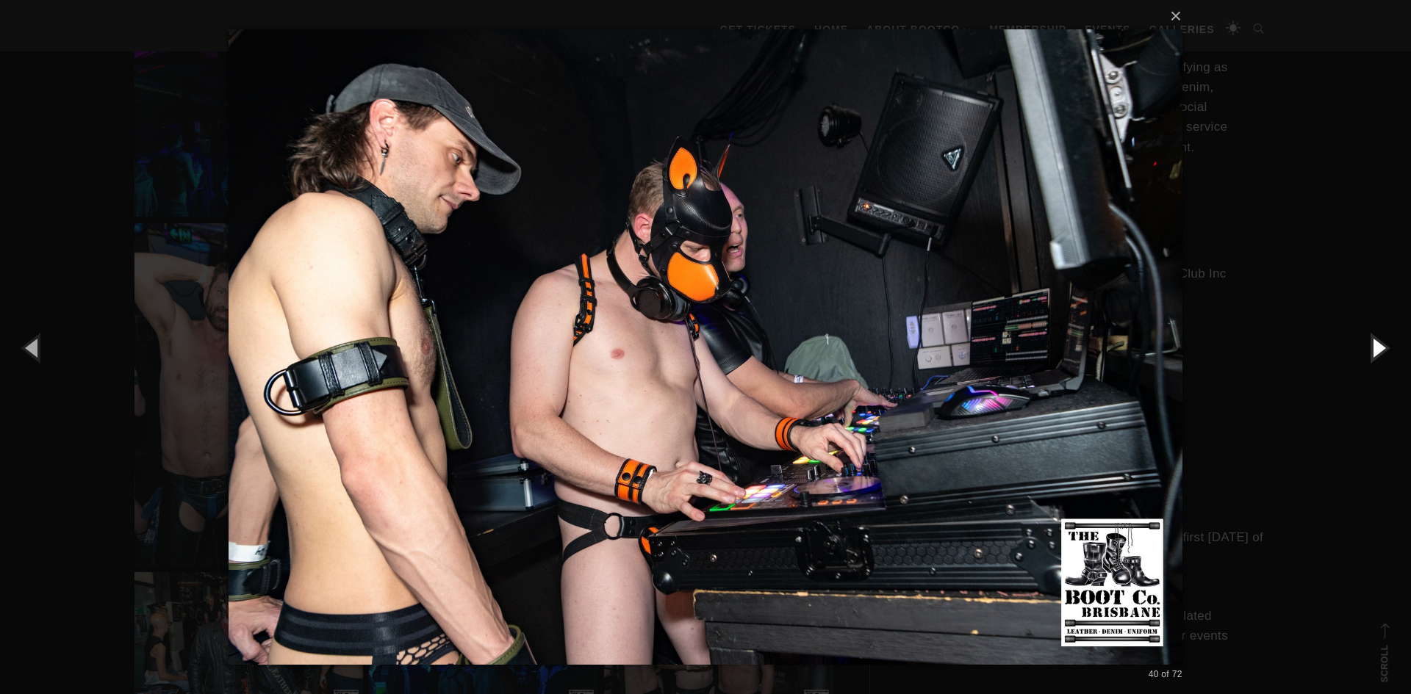
click at [1380, 351] on button "button" at bounding box center [1378, 347] width 66 height 81
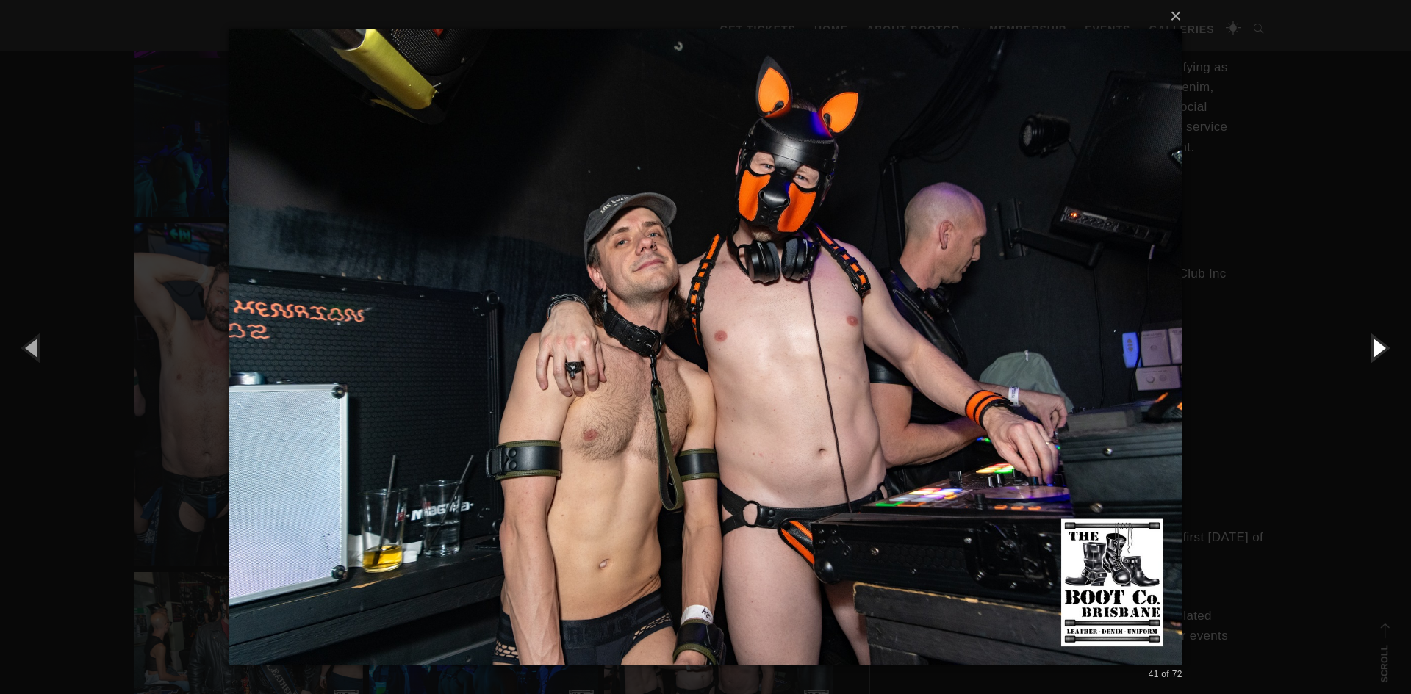
click at [1380, 351] on button "button" at bounding box center [1378, 347] width 66 height 81
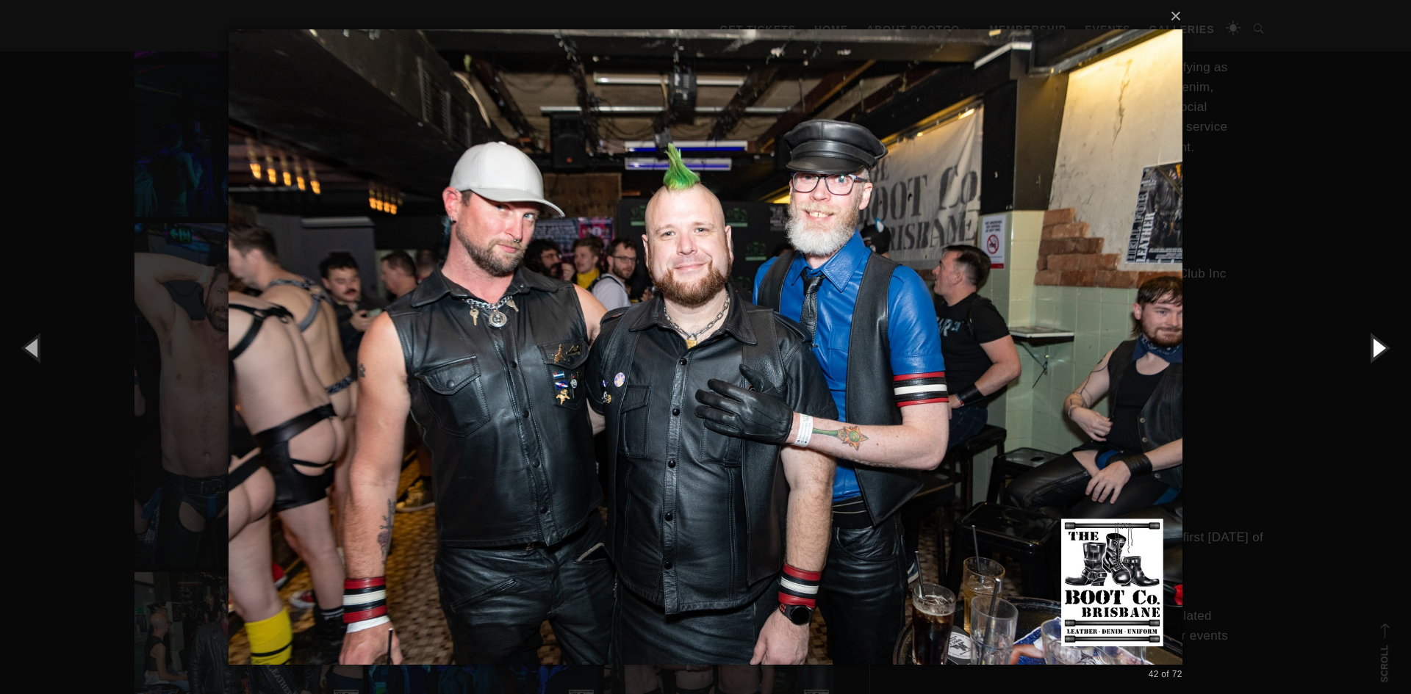
click at [1380, 351] on button "button" at bounding box center [1378, 347] width 66 height 81
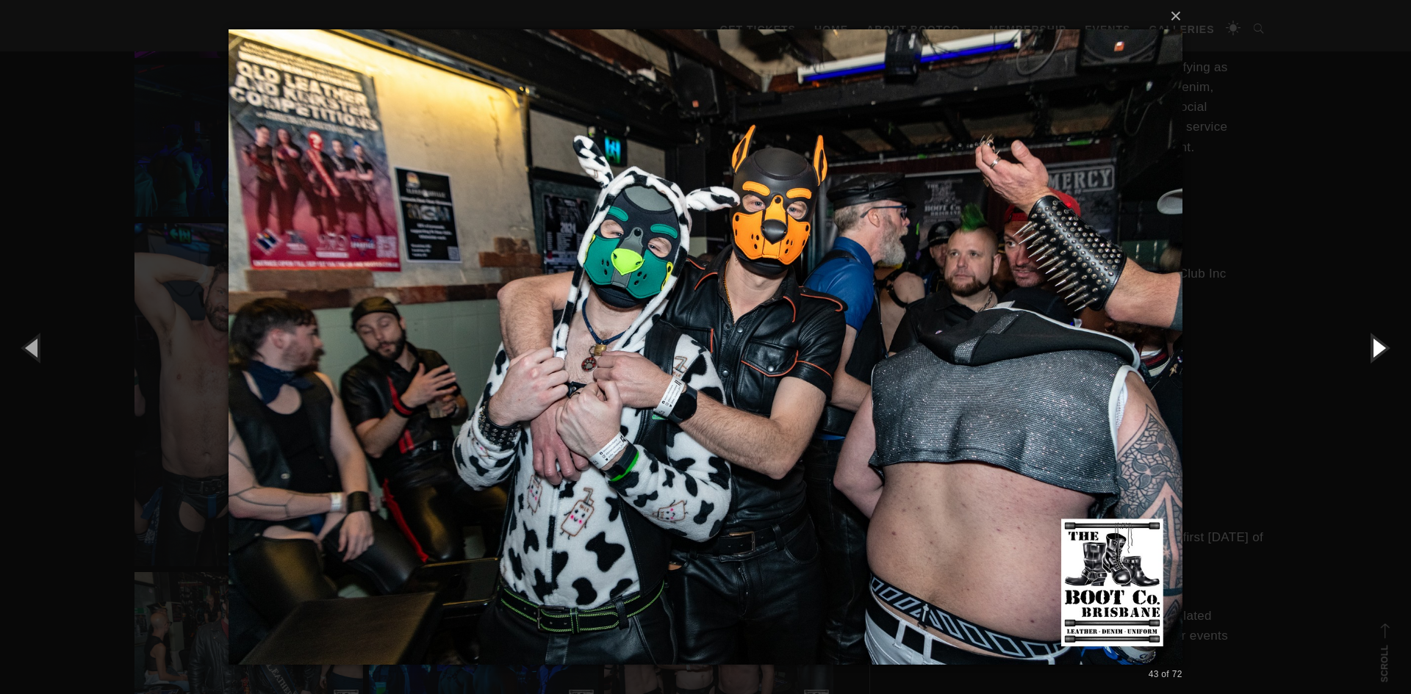
click at [1380, 351] on button "button" at bounding box center [1378, 347] width 66 height 81
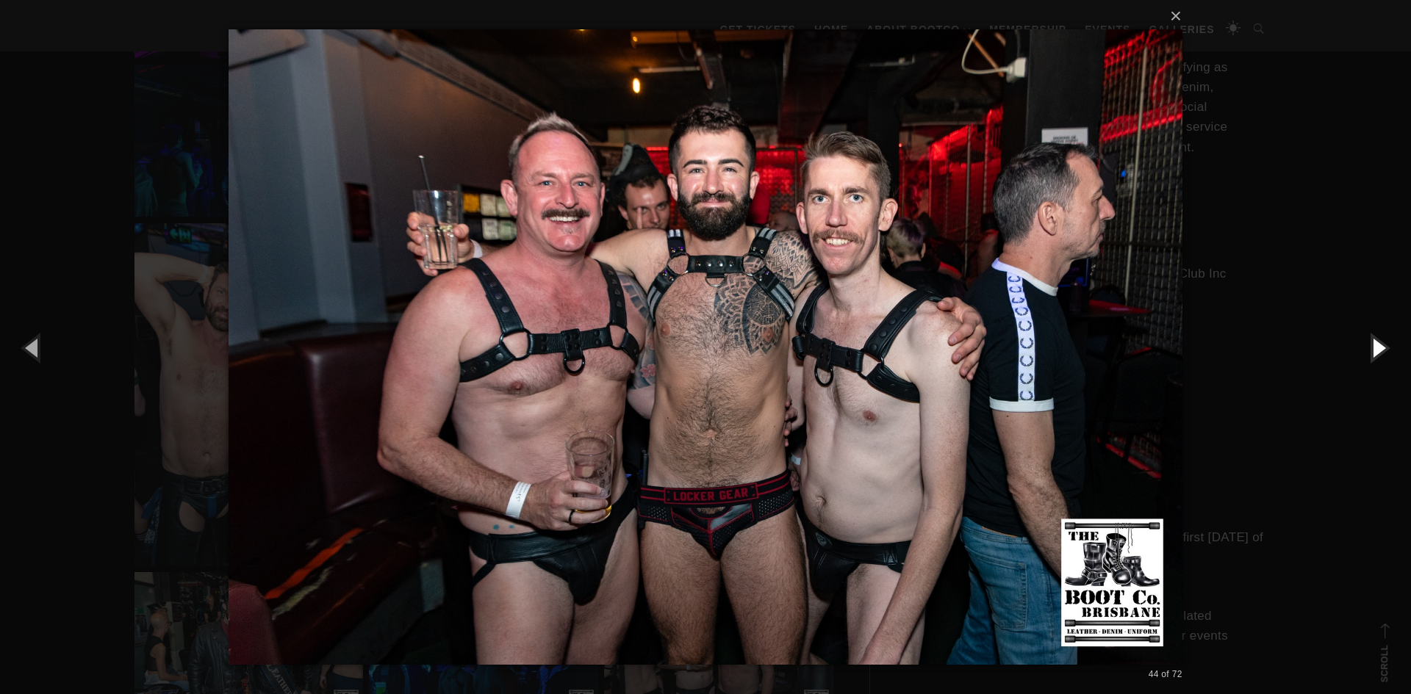
click at [1380, 351] on button "button" at bounding box center [1378, 347] width 66 height 81
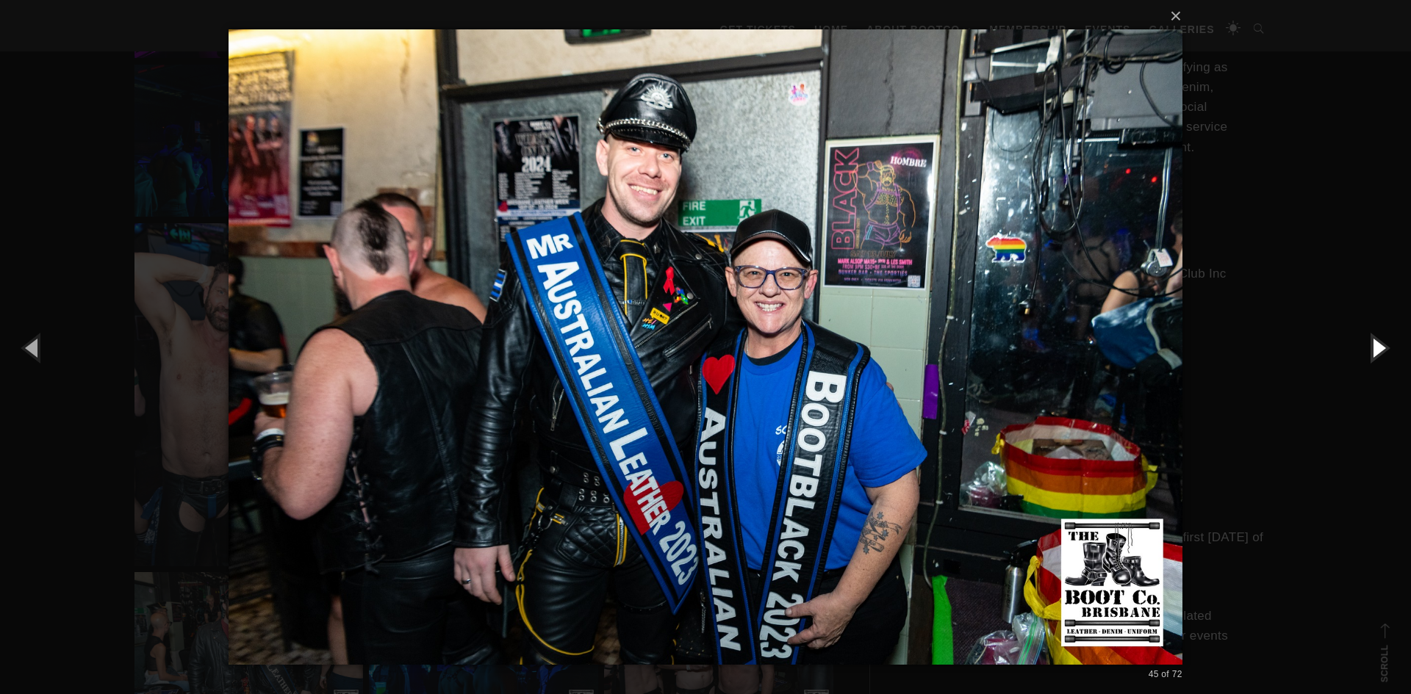
click at [1380, 351] on button "button" at bounding box center [1378, 347] width 66 height 81
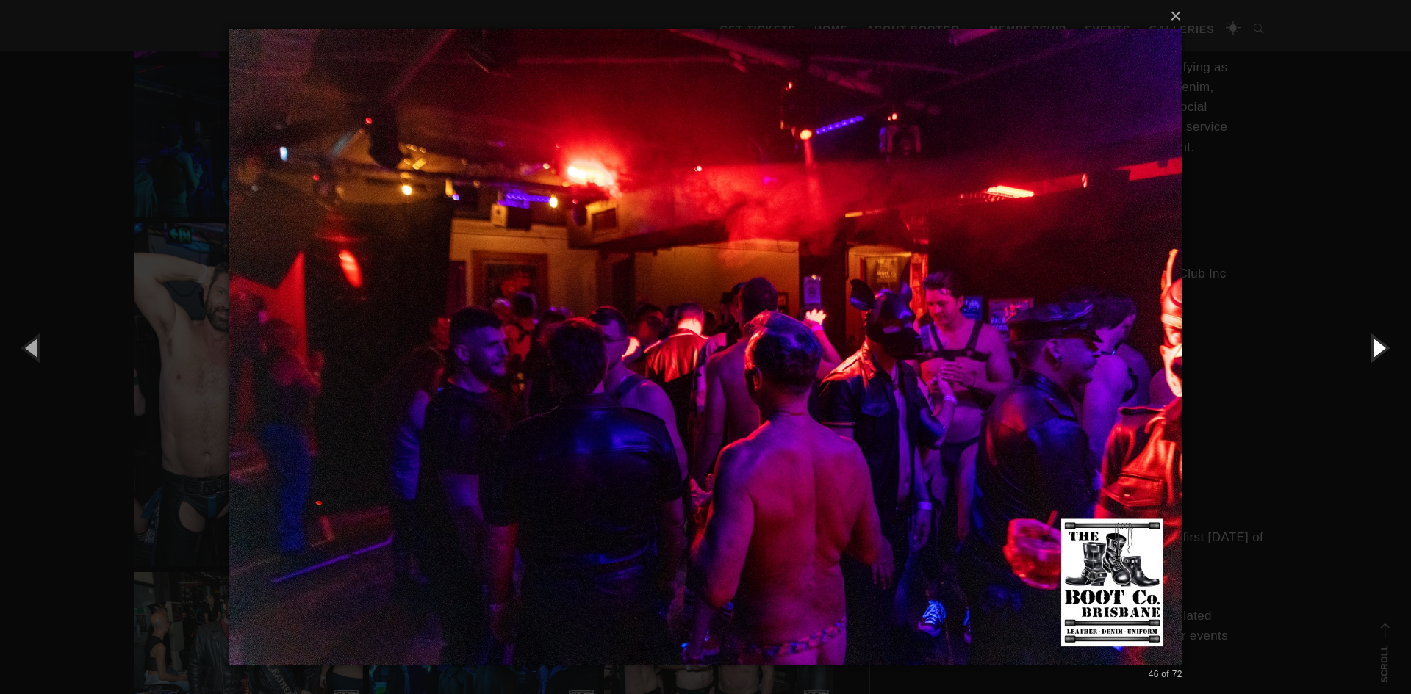
click at [1380, 351] on button "button" at bounding box center [1378, 347] width 66 height 81
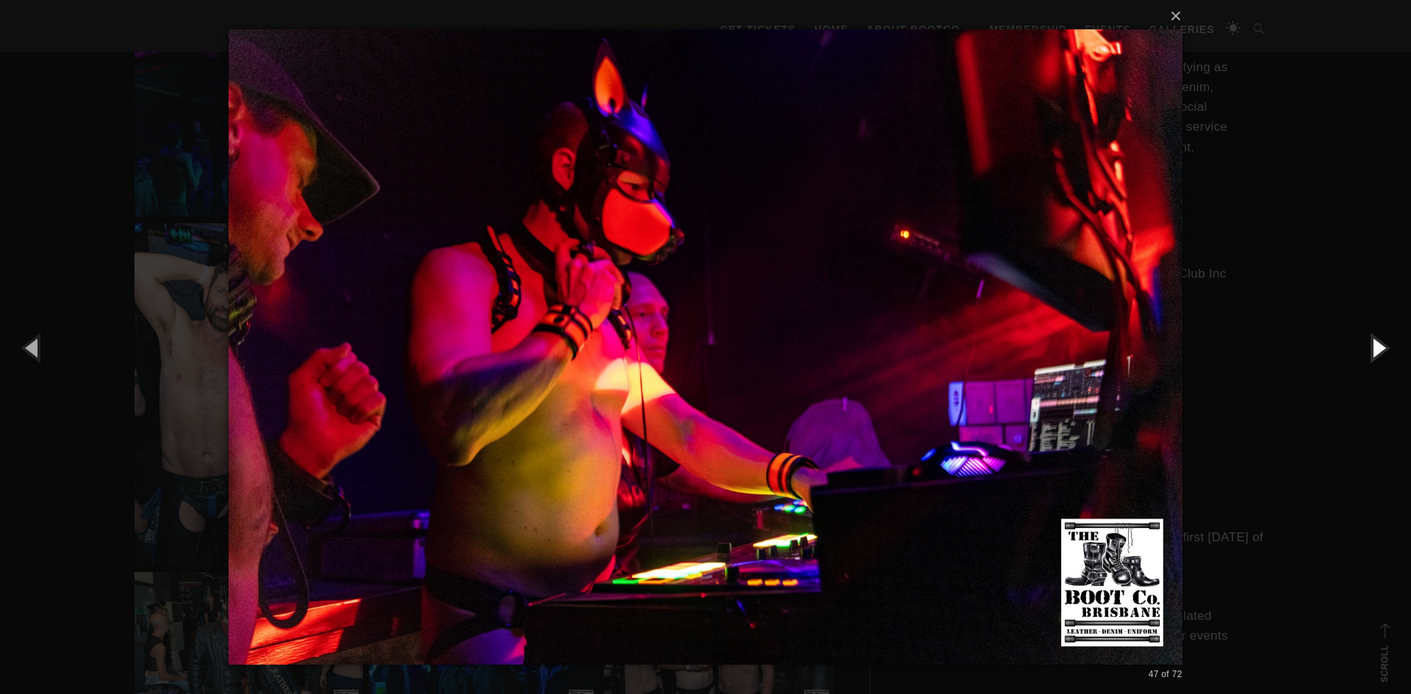
click at [1380, 351] on button "button" at bounding box center [1378, 347] width 66 height 81
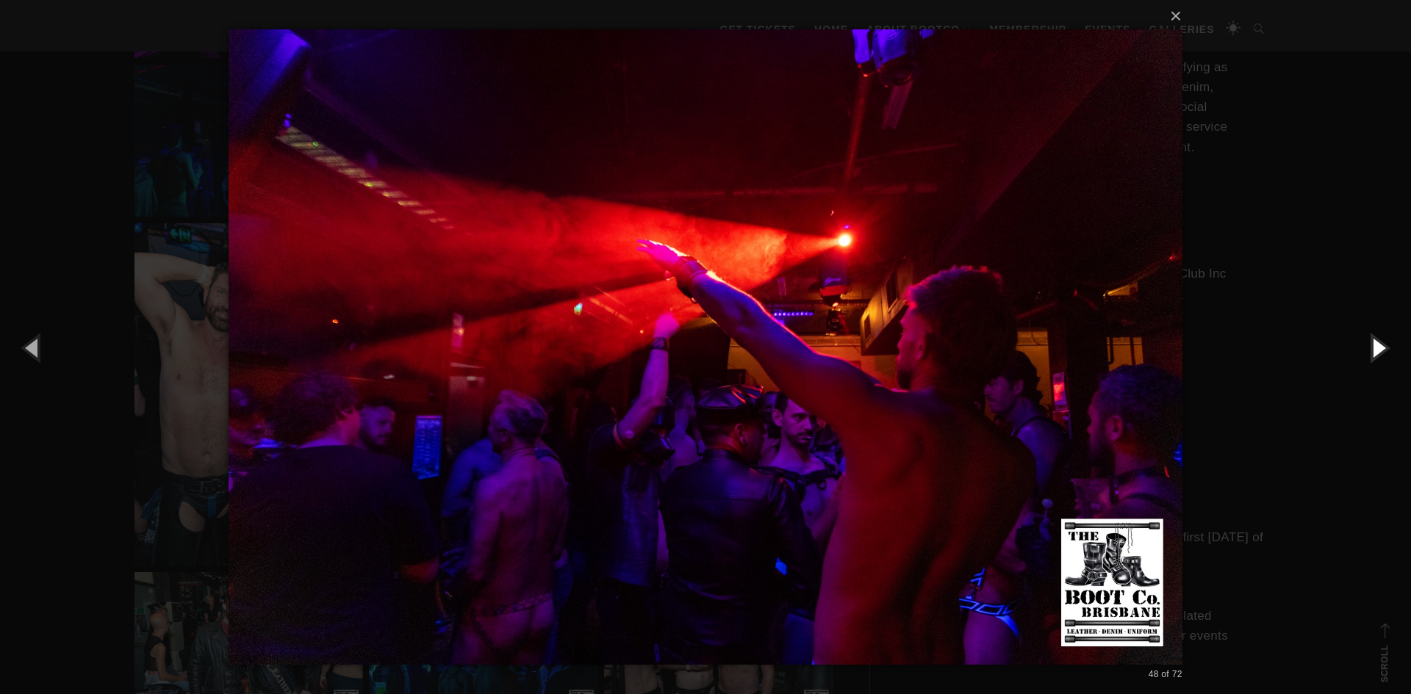
click at [1380, 351] on button "button" at bounding box center [1378, 347] width 66 height 81
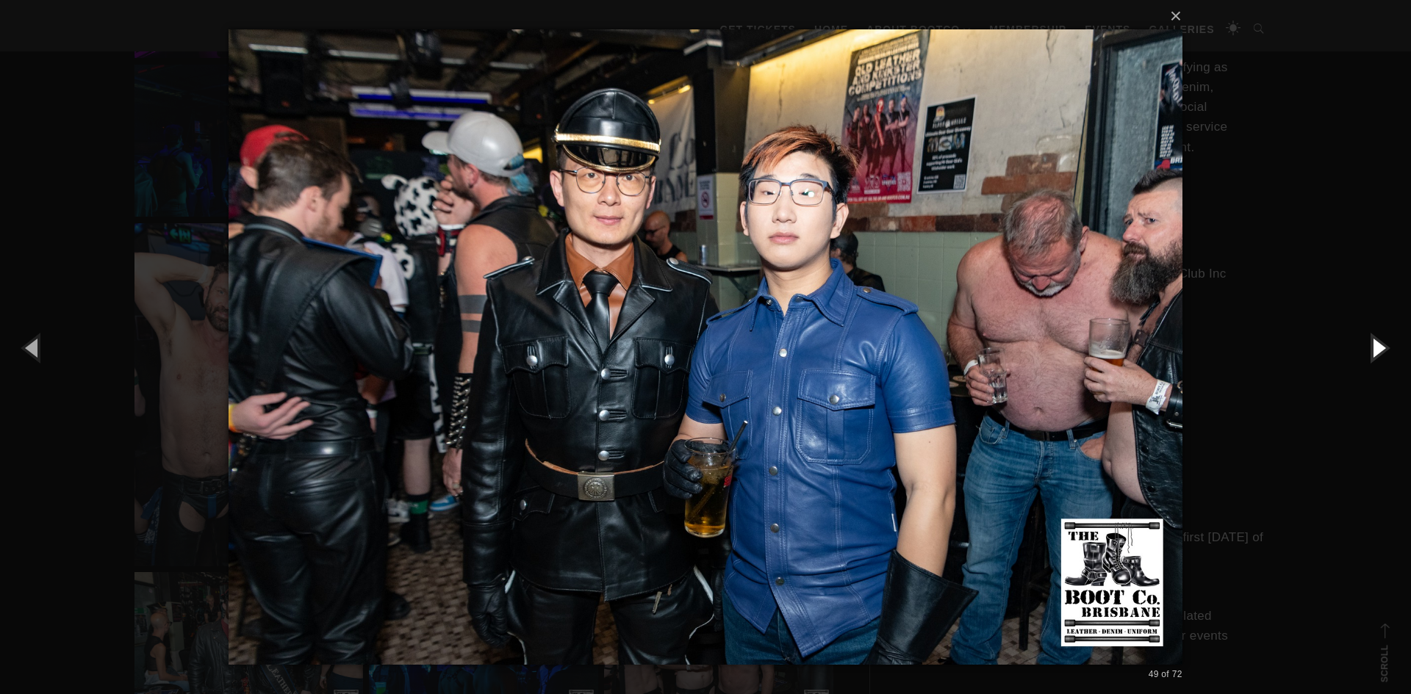
click at [1380, 351] on button "button" at bounding box center [1378, 347] width 66 height 81
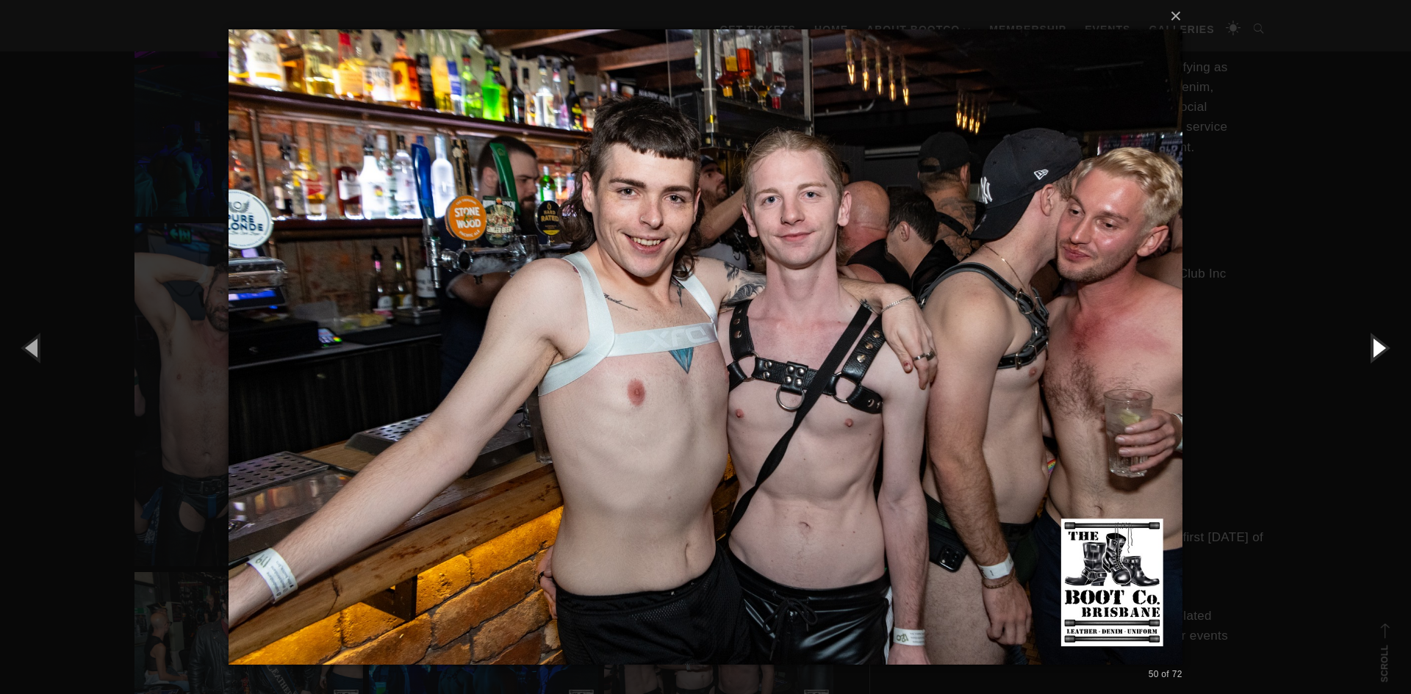
click at [1380, 351] on button "button" at bounding box center [1378, 347] width 66 height 81
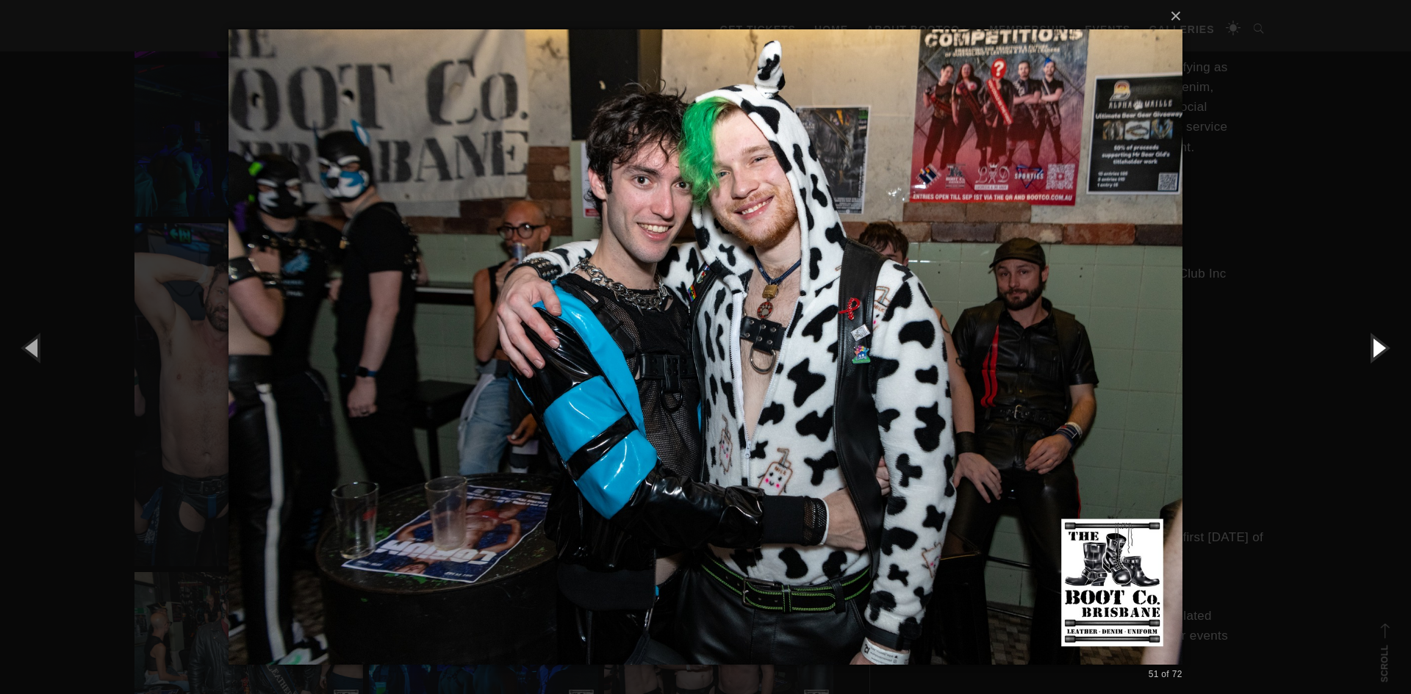
click at [1380, 351] on button "button" at bounding box center [1378, 347] width 66 height 81
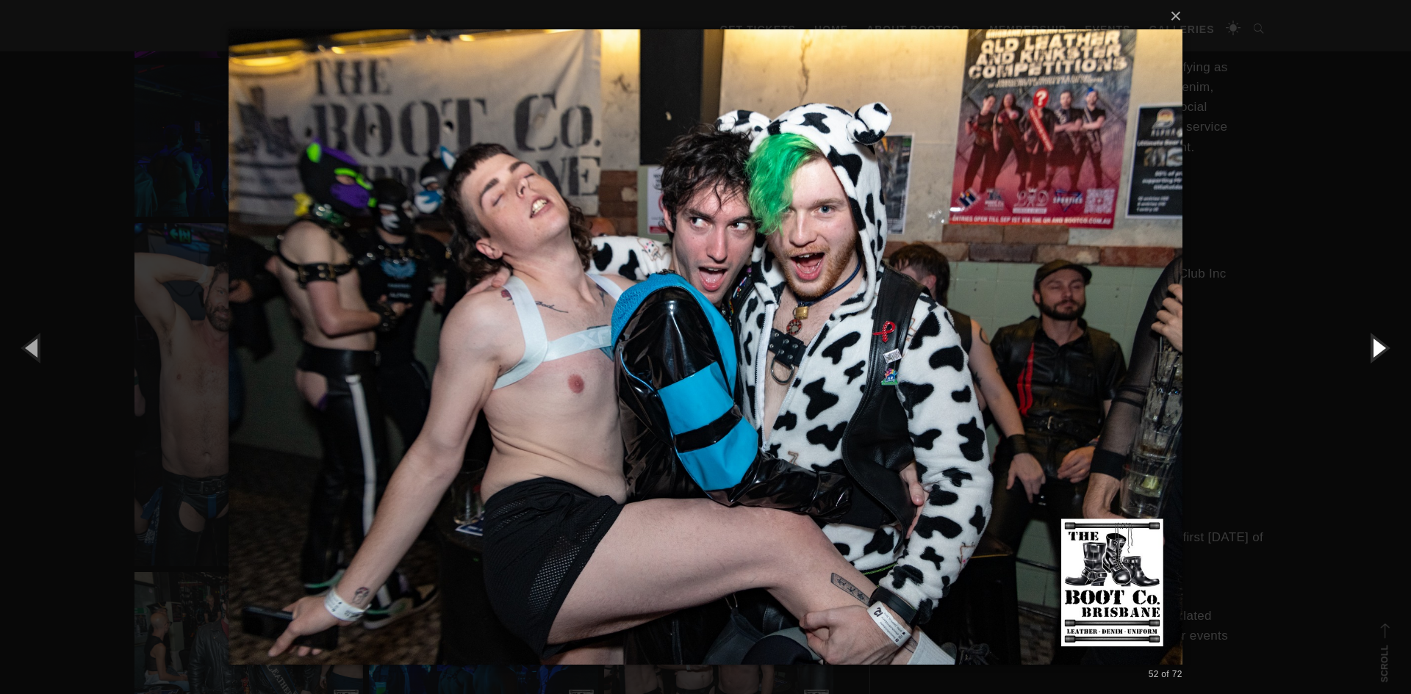
click at [1379, 351] on button "button" at bounding box center [1378, 347] width 66 height 81
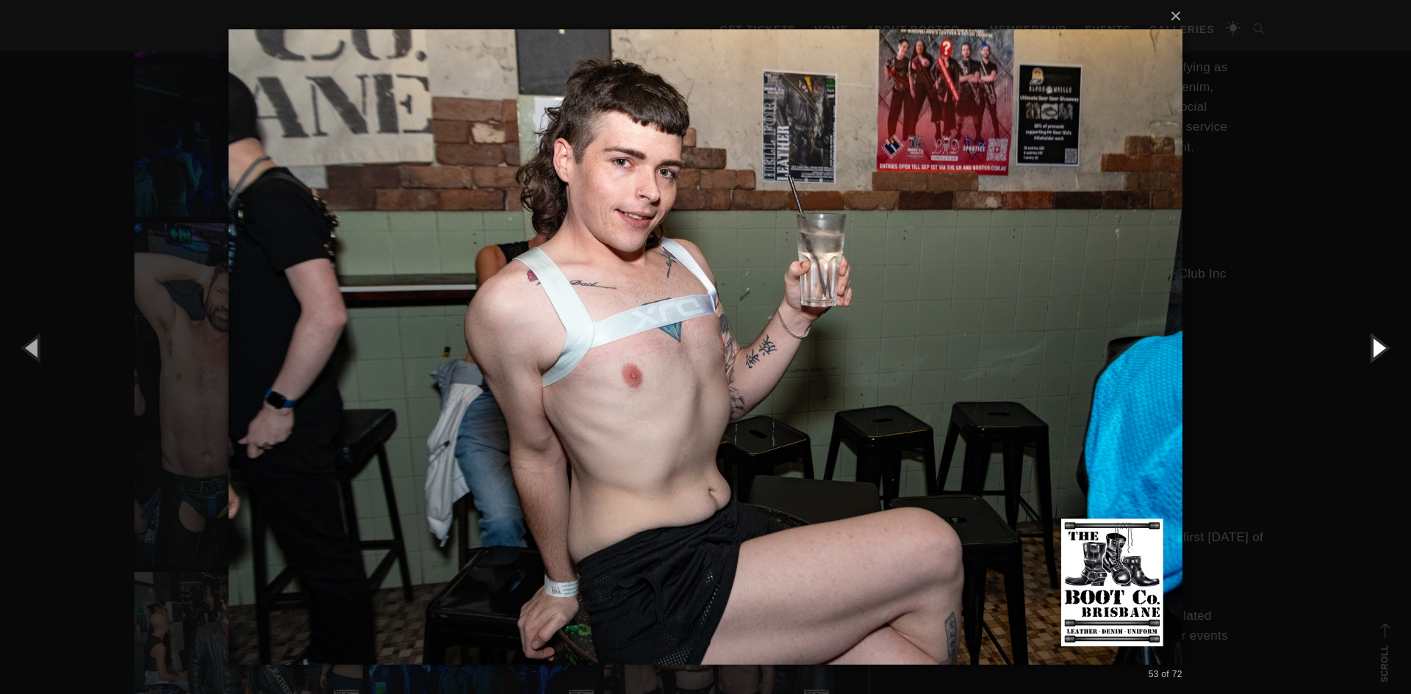
click at [1379, 351] on button "button" at bounding box center [1378, 347] width 66 height 81
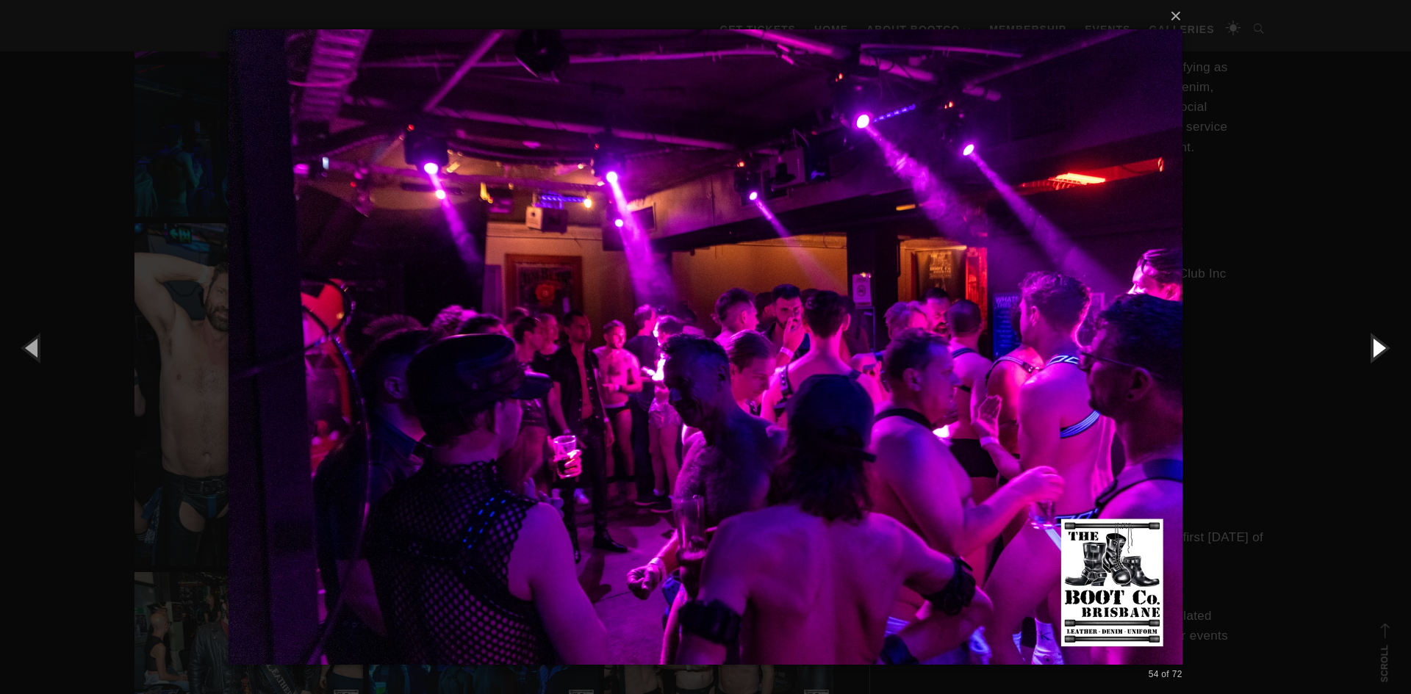
click at [1379, 351] on button "button" at bounding box center [1378, 347] width 66 height 81
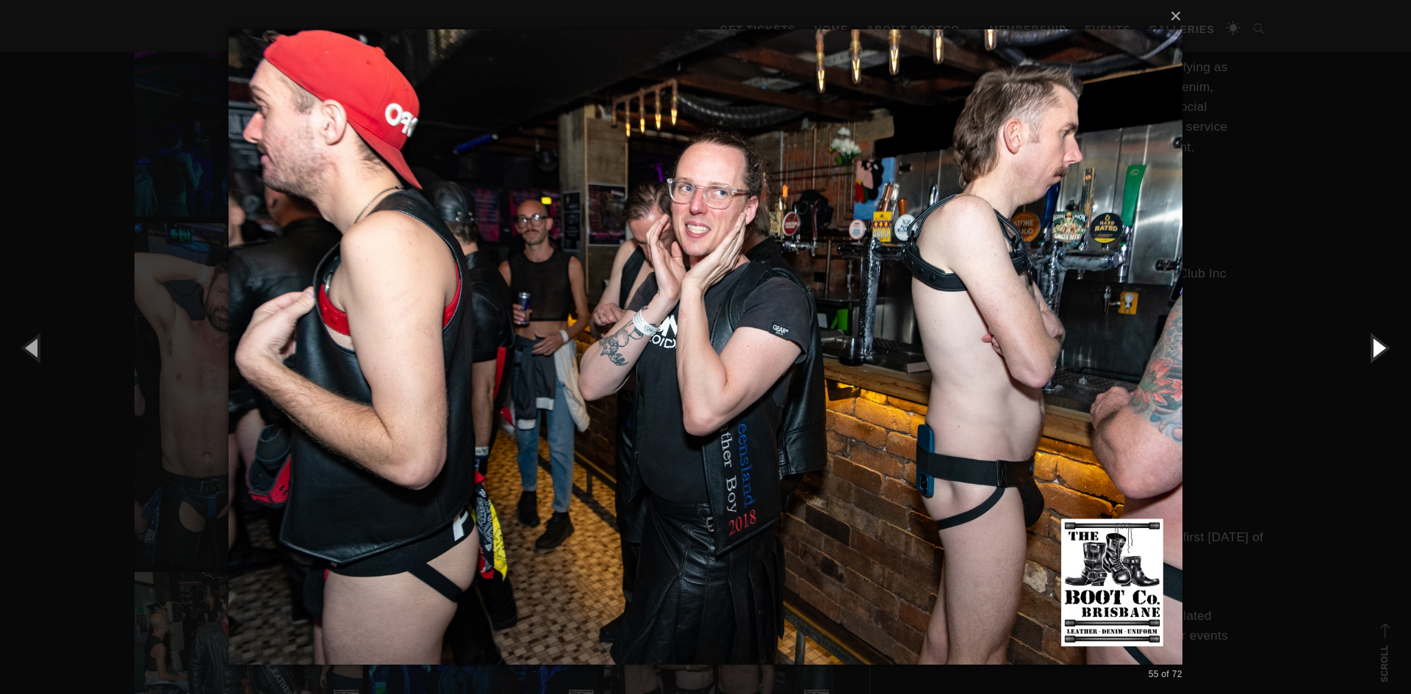
click at [1379, 351] on button "button" at bounding box center [1378, 347] width 66 height 81
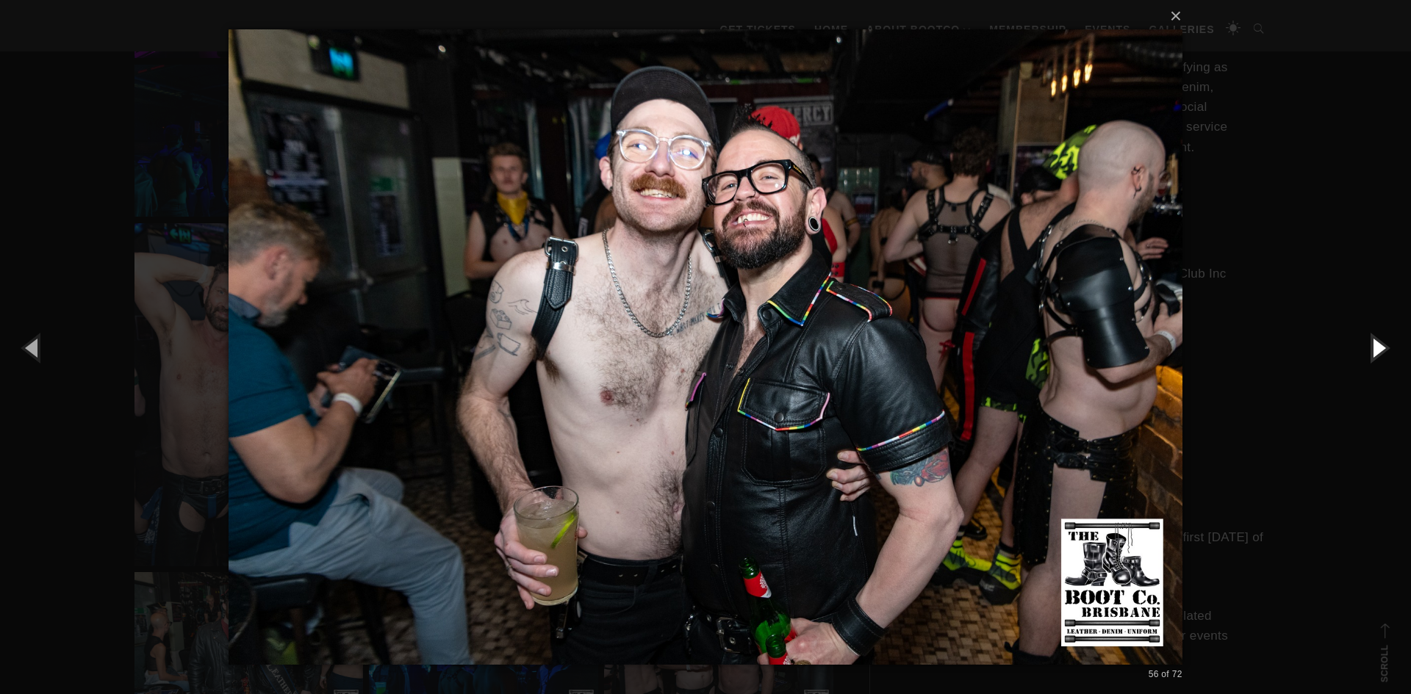
click at [1379, 351] on button "button" at bounding box center [1378, 347] width 66 height 81
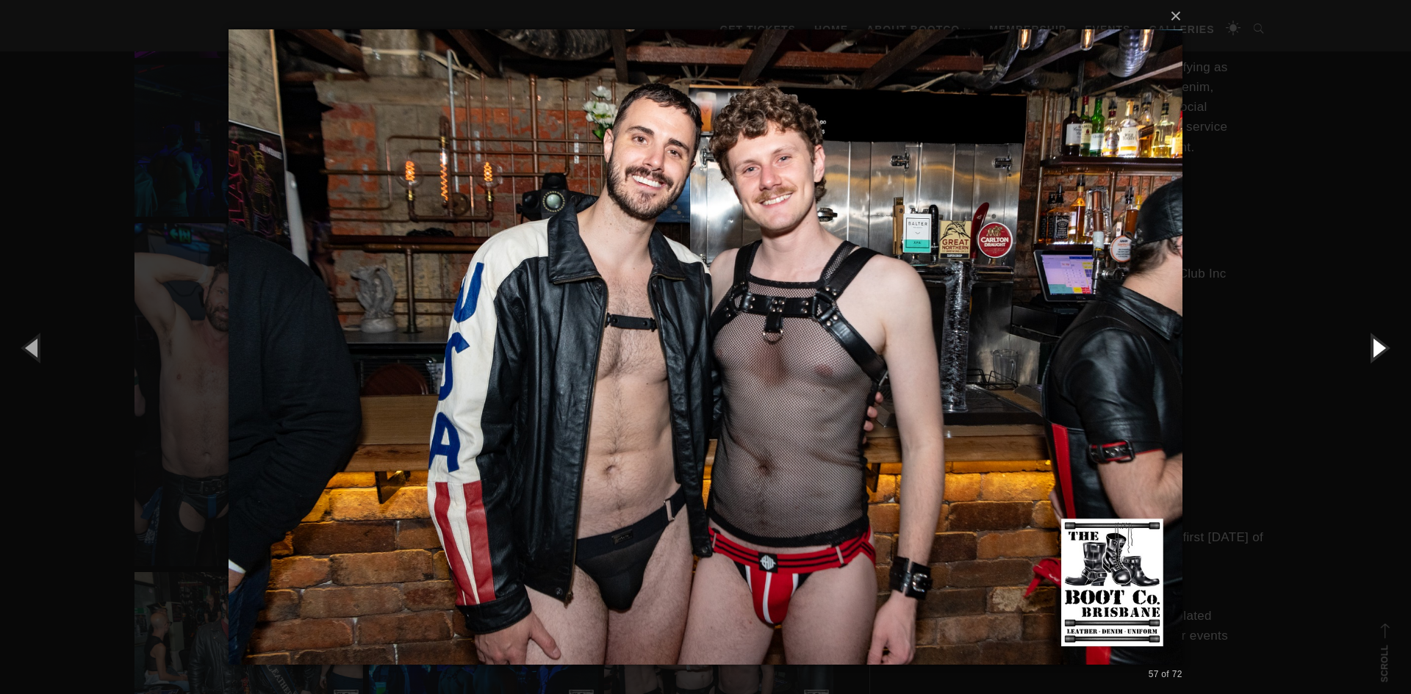
click at [1379, 351] on button "button" at bounding box center [1378, 347] width 66 height 81
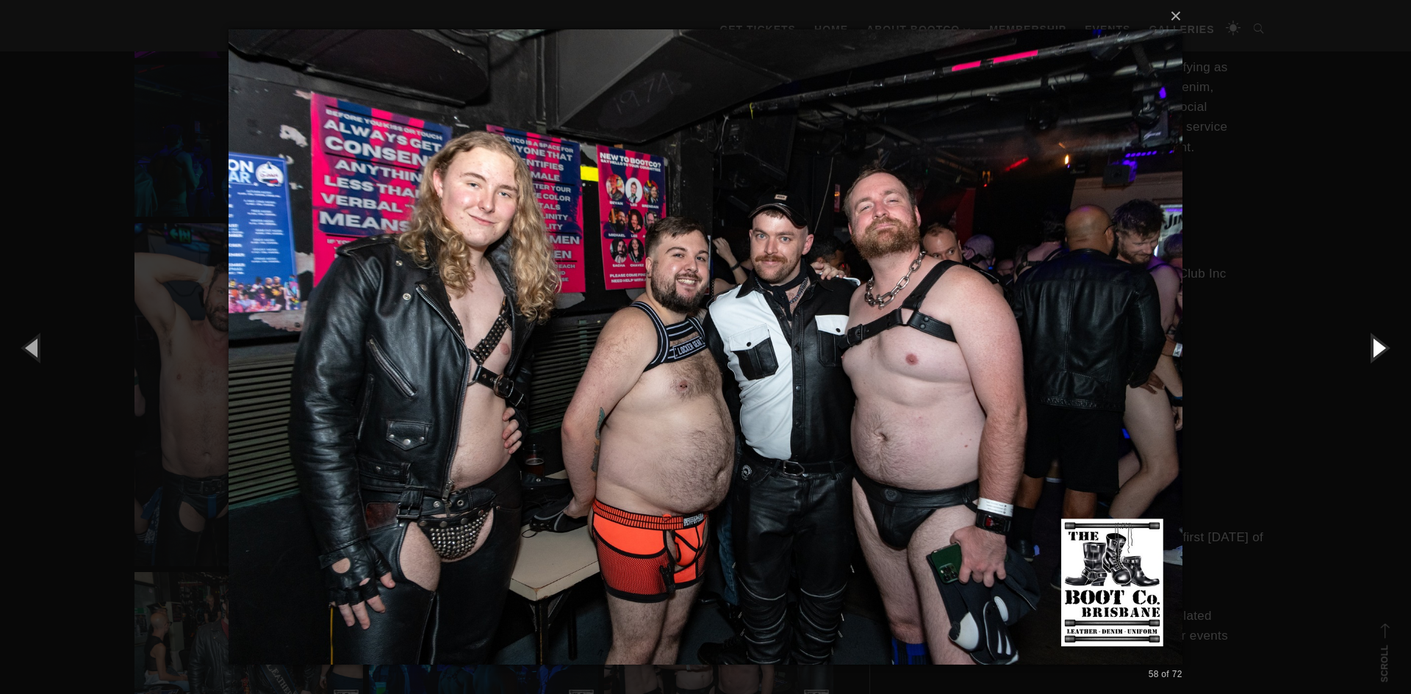
click at [1379, 351] on button "button" at bounding box center [1378, 347] width 66 height 81
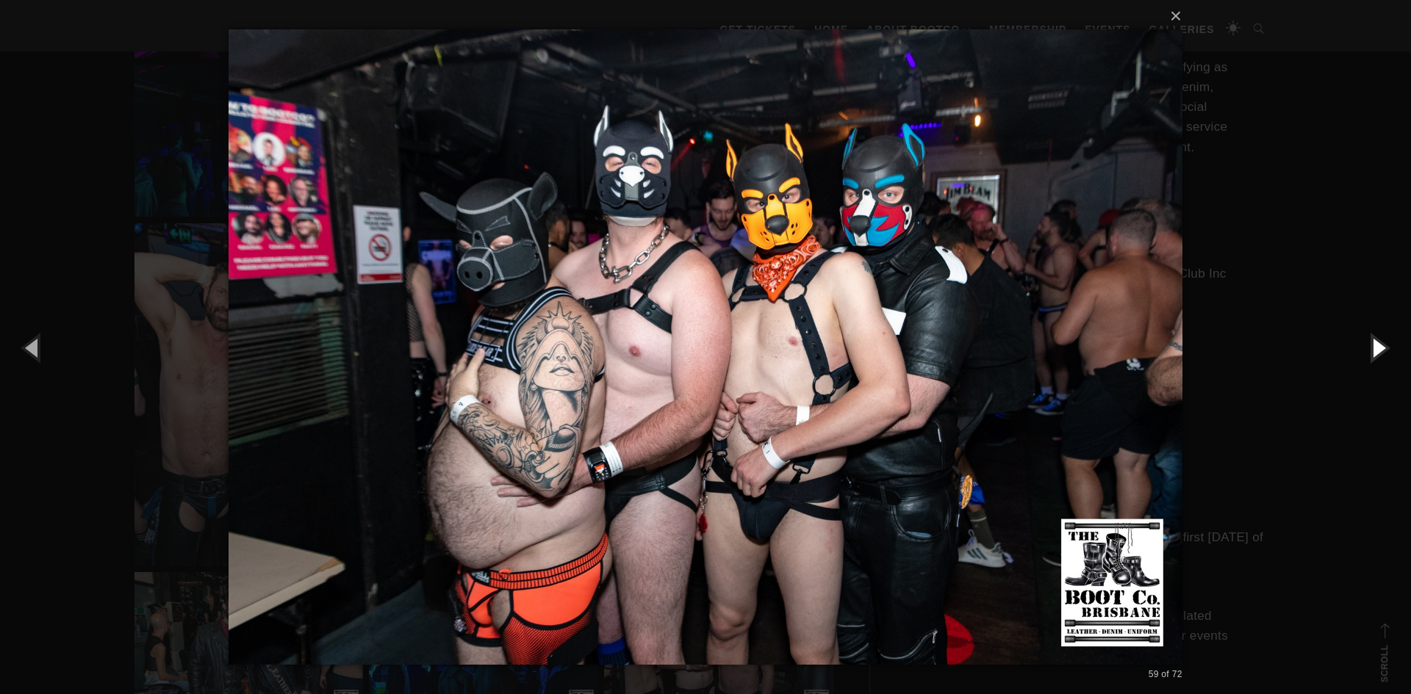
click at [1379, 351] on button "button" at bounding box center [1378, 347] width 66 height 81
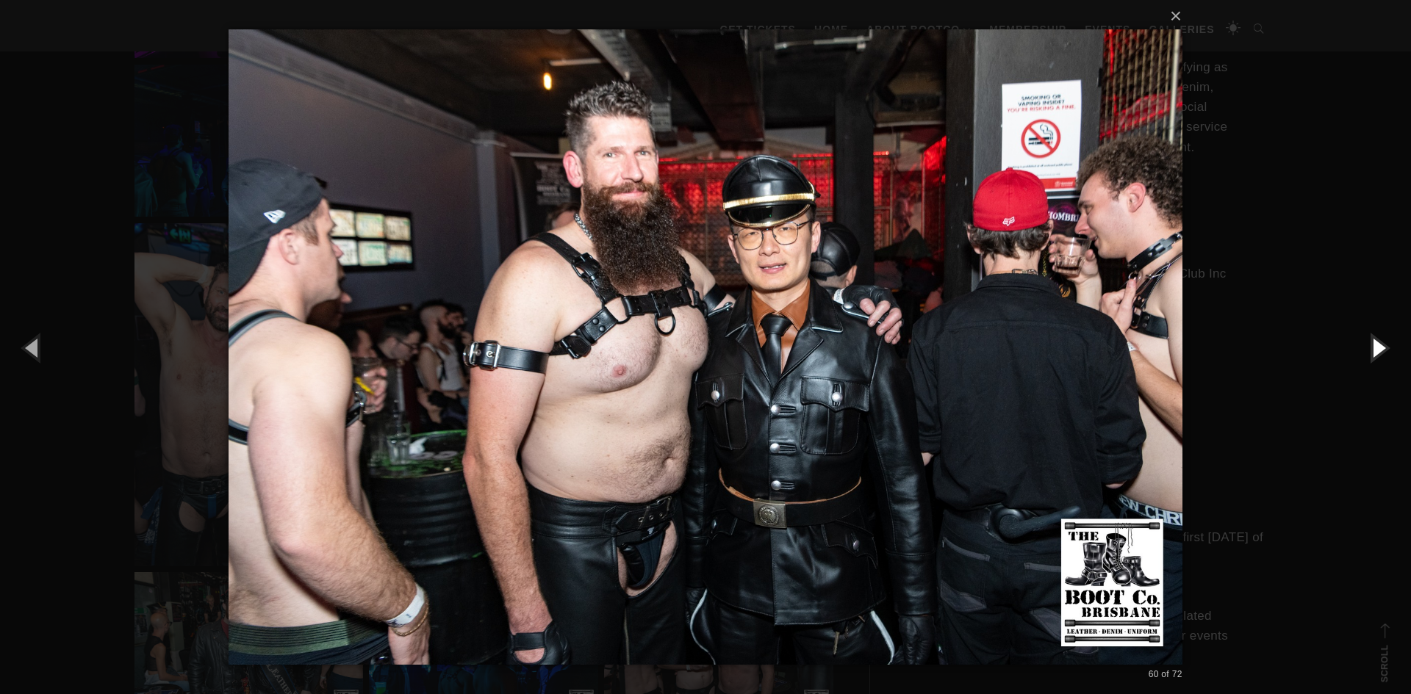
click at [1379, 351] on button "button" at bounding box center [1378, 347] width 66 height 81
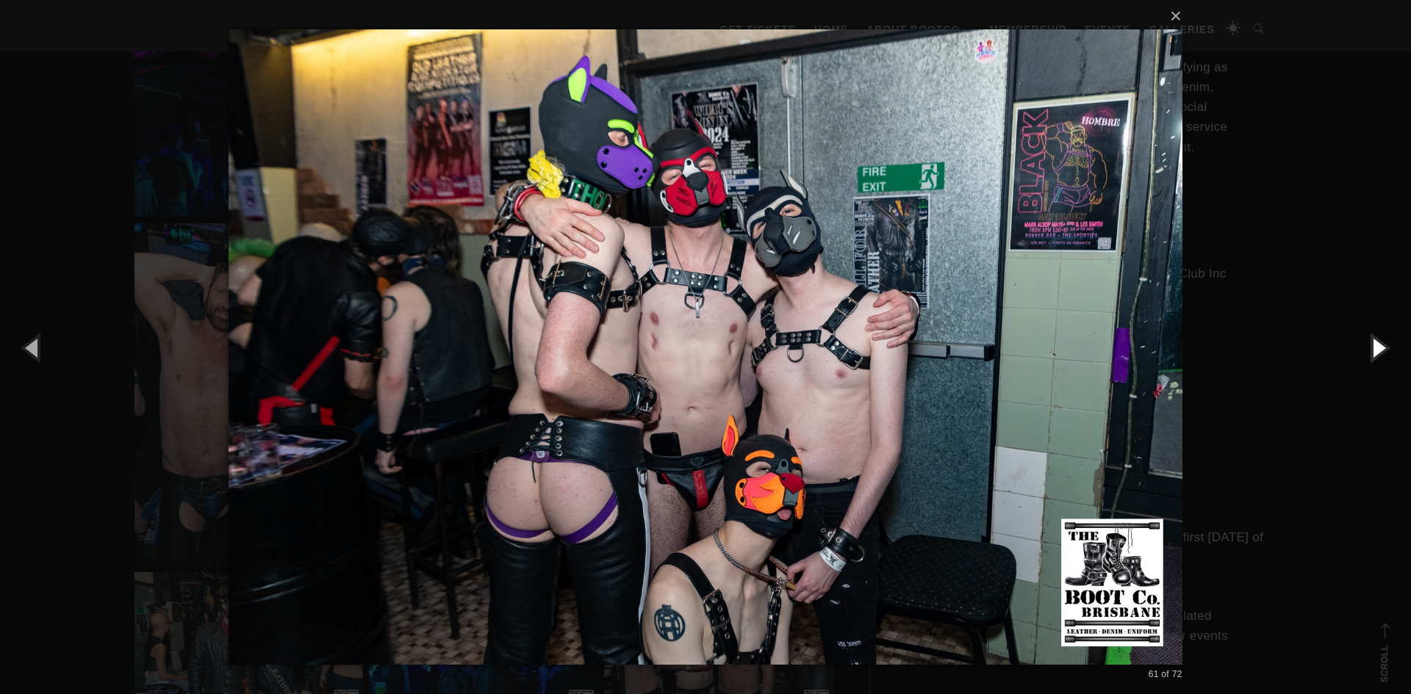
click at [1379, 351] on button "button" at bounding box center [1378, 347] width 66 height 81
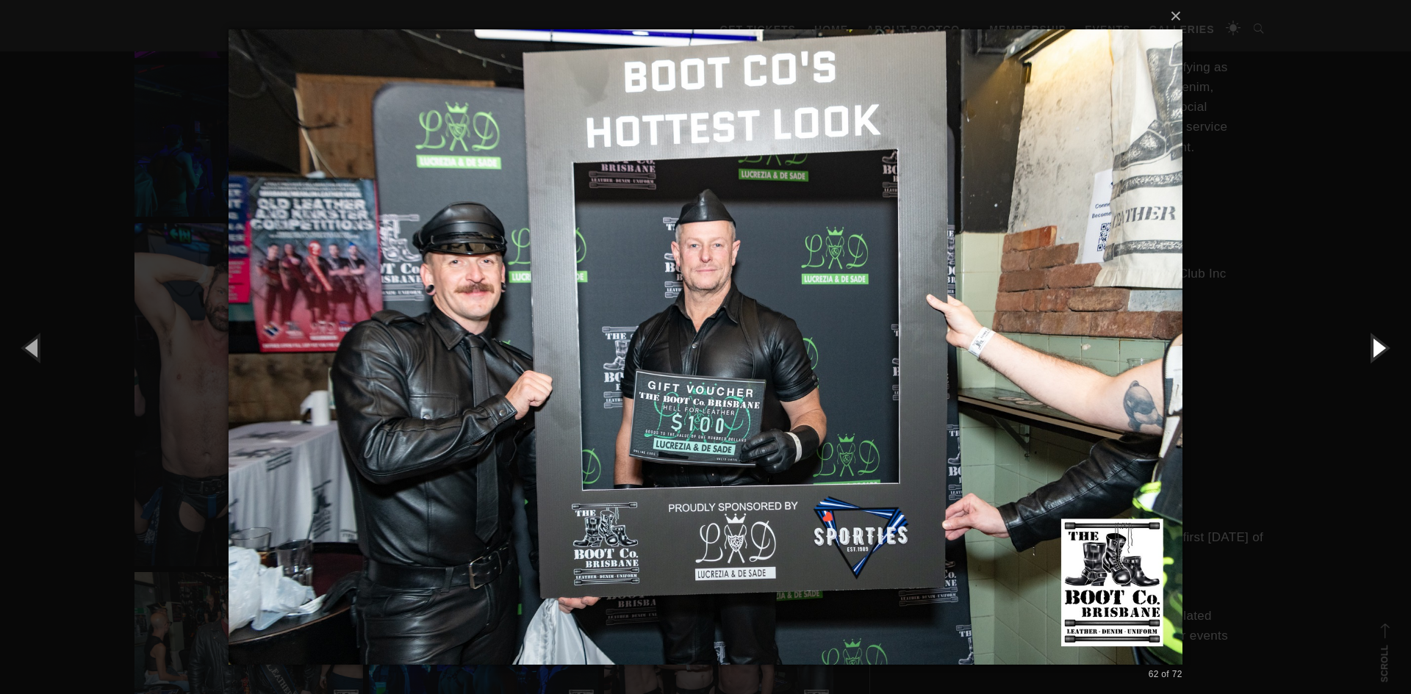
click at [1379, 351] on button "button" at bounding box center [1378, 347] width 66 height 81
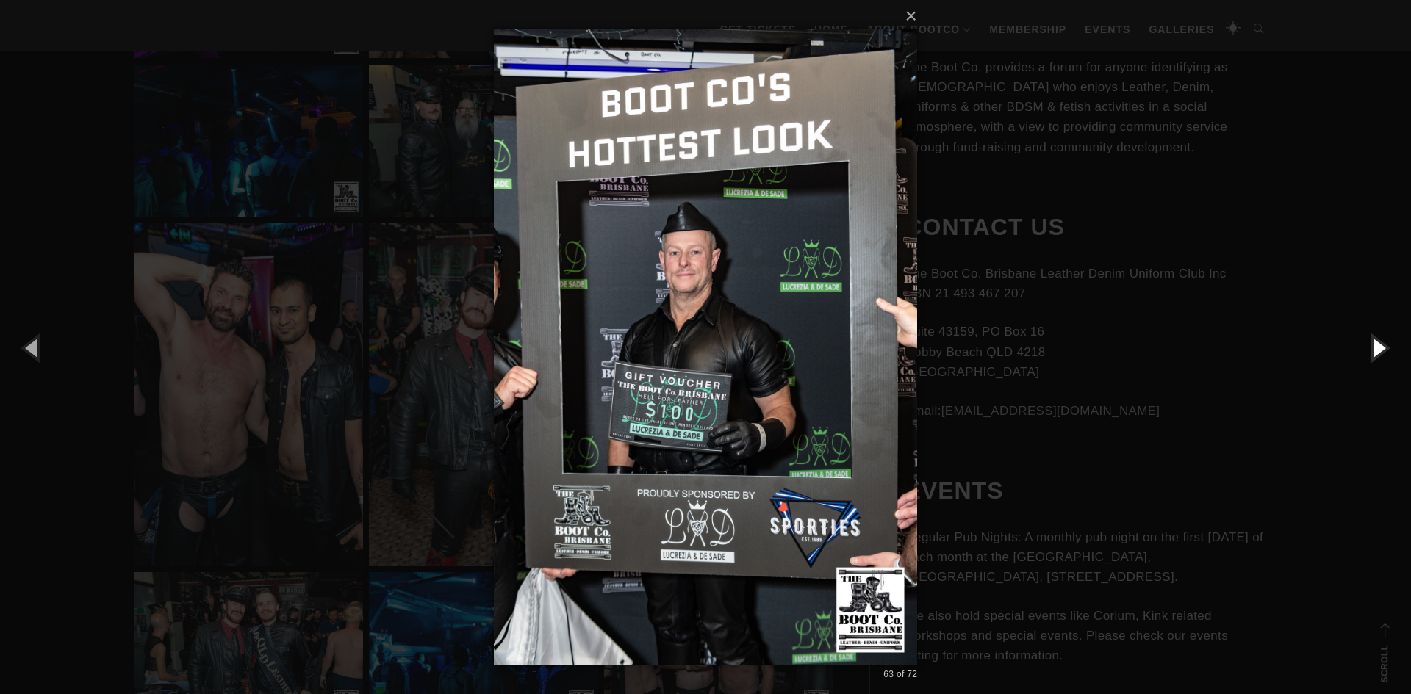
click at [1379, 351] on button "button" at bounding box center [1378, 347] width 66 height 81
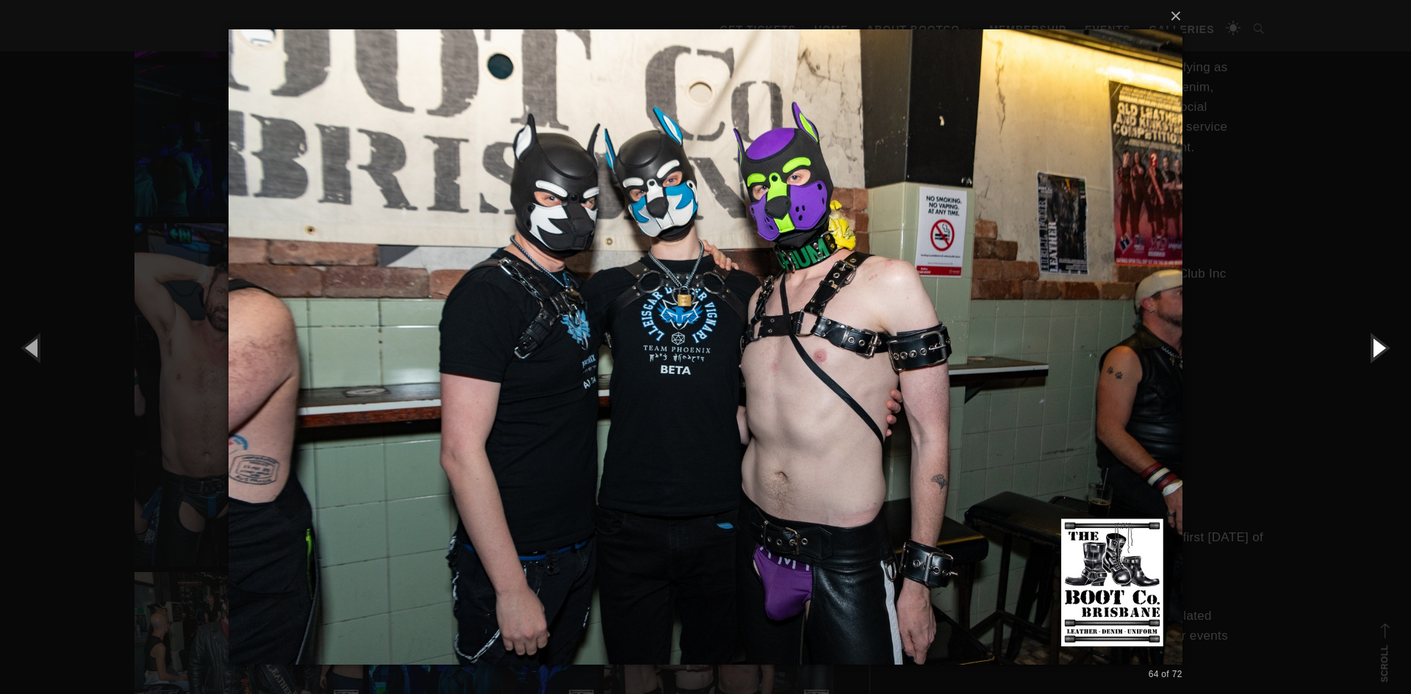
click at [1379, 351] on button "button" at bounding box center [1378, 347] width 66 height 81
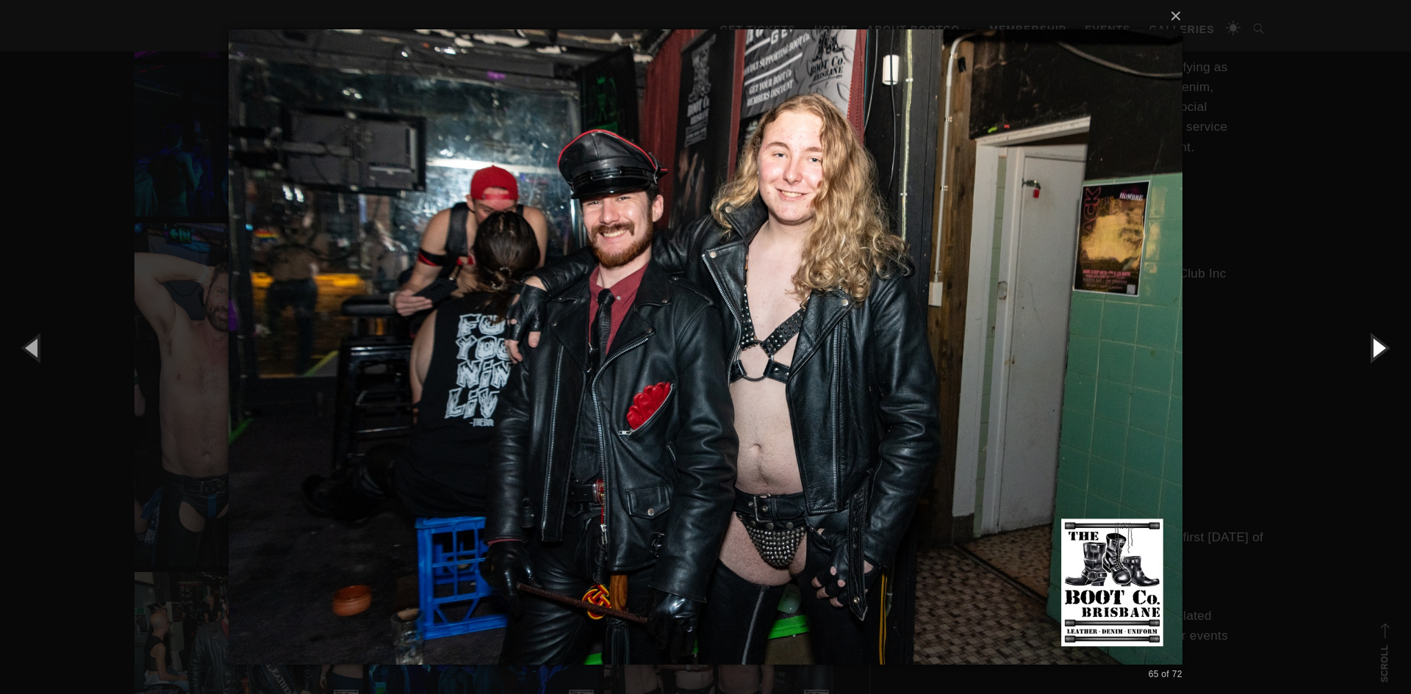
click at [1379, 351] on button "button" at bounding box center [1378, 347] width 66 height 81
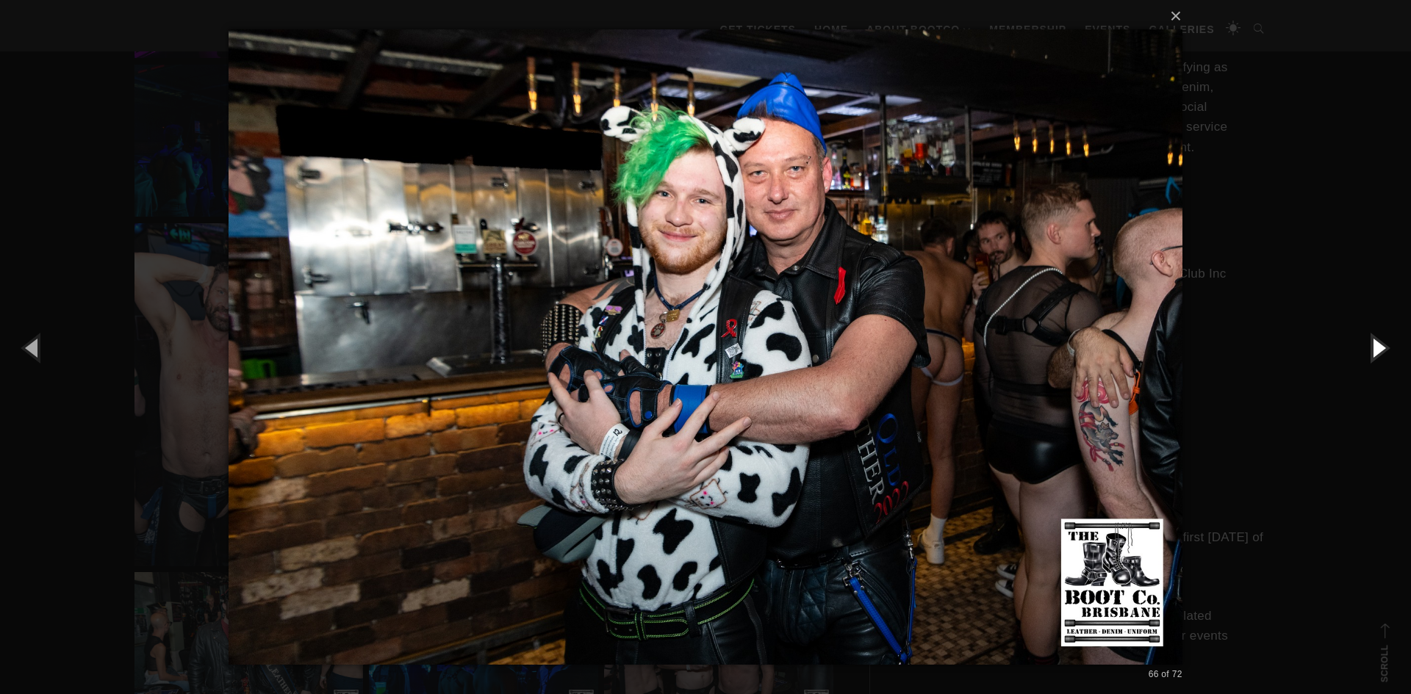
click at [1379, 351] on button "button" at bounding box center [1378, 347] width 66 height 81
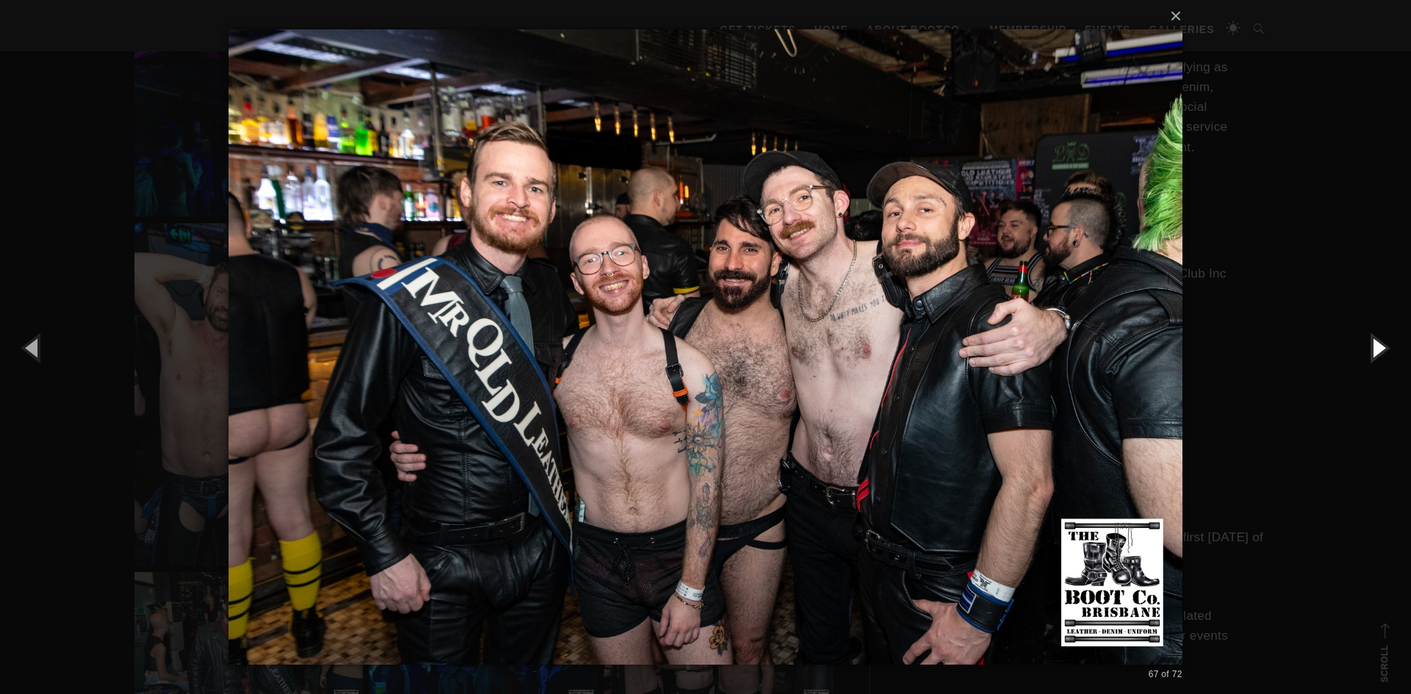
click at [1379, 351] on button "button" at bounding box center [1378, 347] width 66 height 81
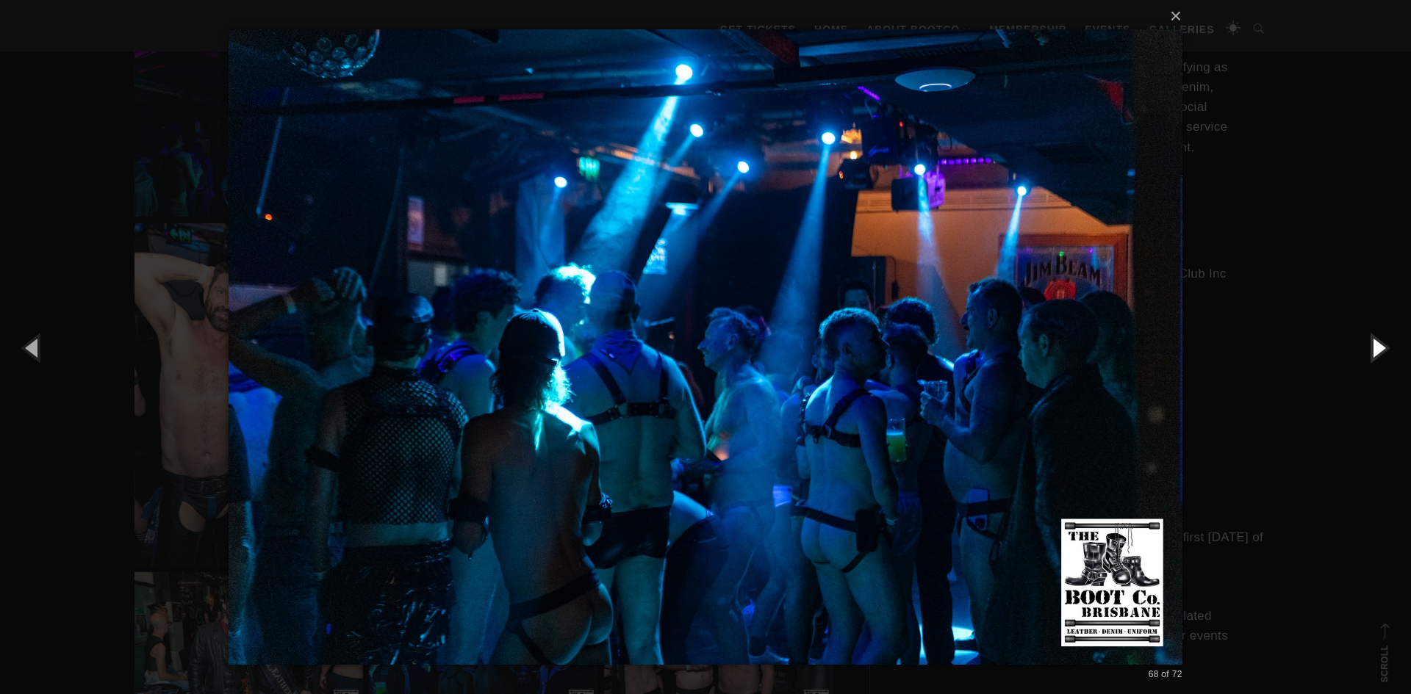
click at [1379, 351] on button "button" at bounding box center [1378, 347] width 66 height 81
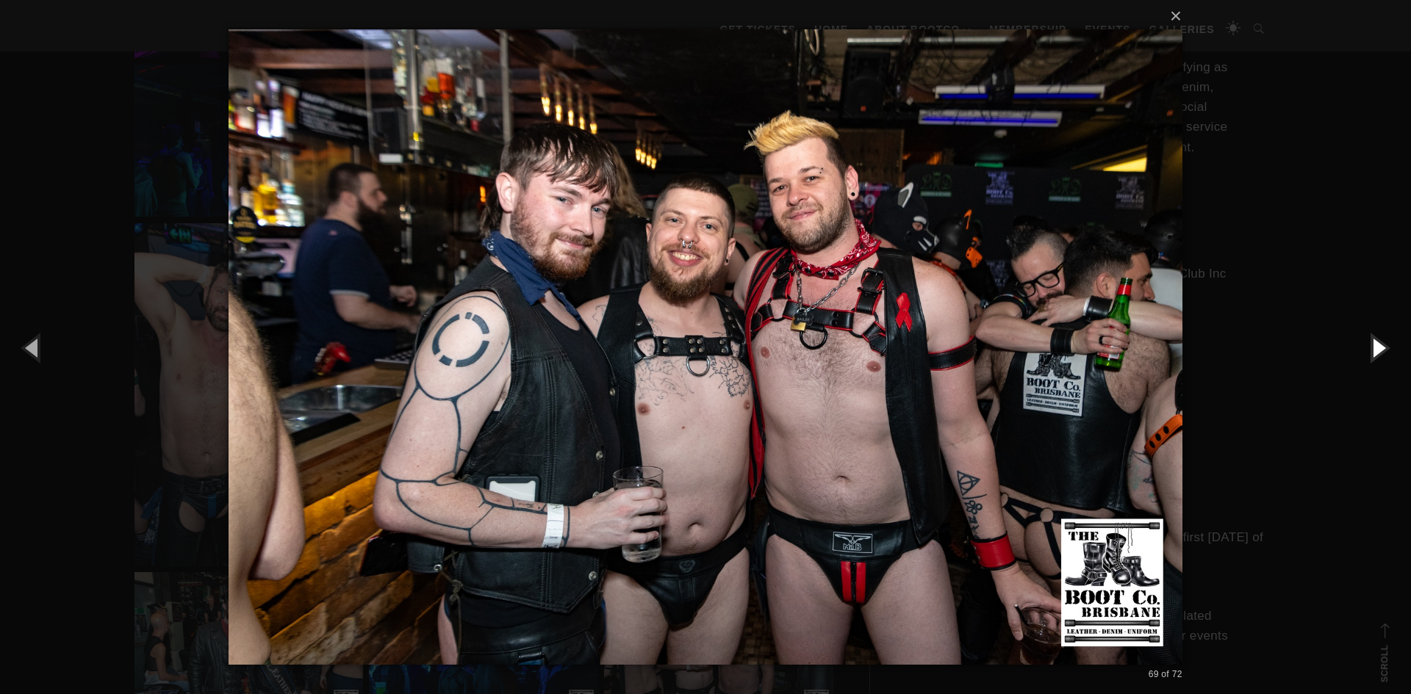
click at [1379, 351] on button "button" at bounding box center [1378, 347] width 66 height 81
